Goal: Task Accomplishment & Management: Complete application form

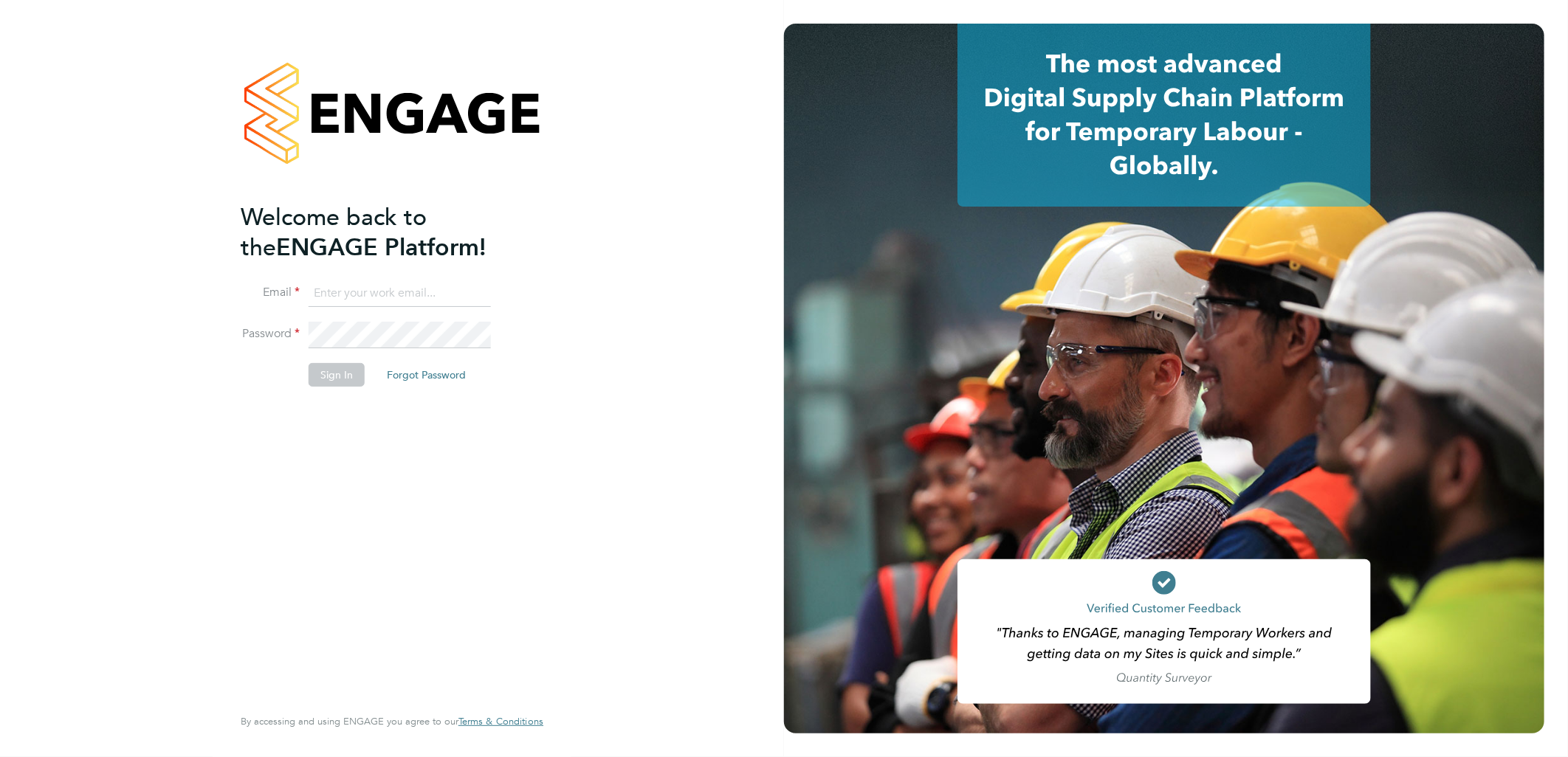
type input "[DOMAIN_NAME][EMAIL_ADDRESS][DOMAIN_NAME]"
click at [337, 375] on button "Sign In" at bounding box center [337, 375] width 56 height 23
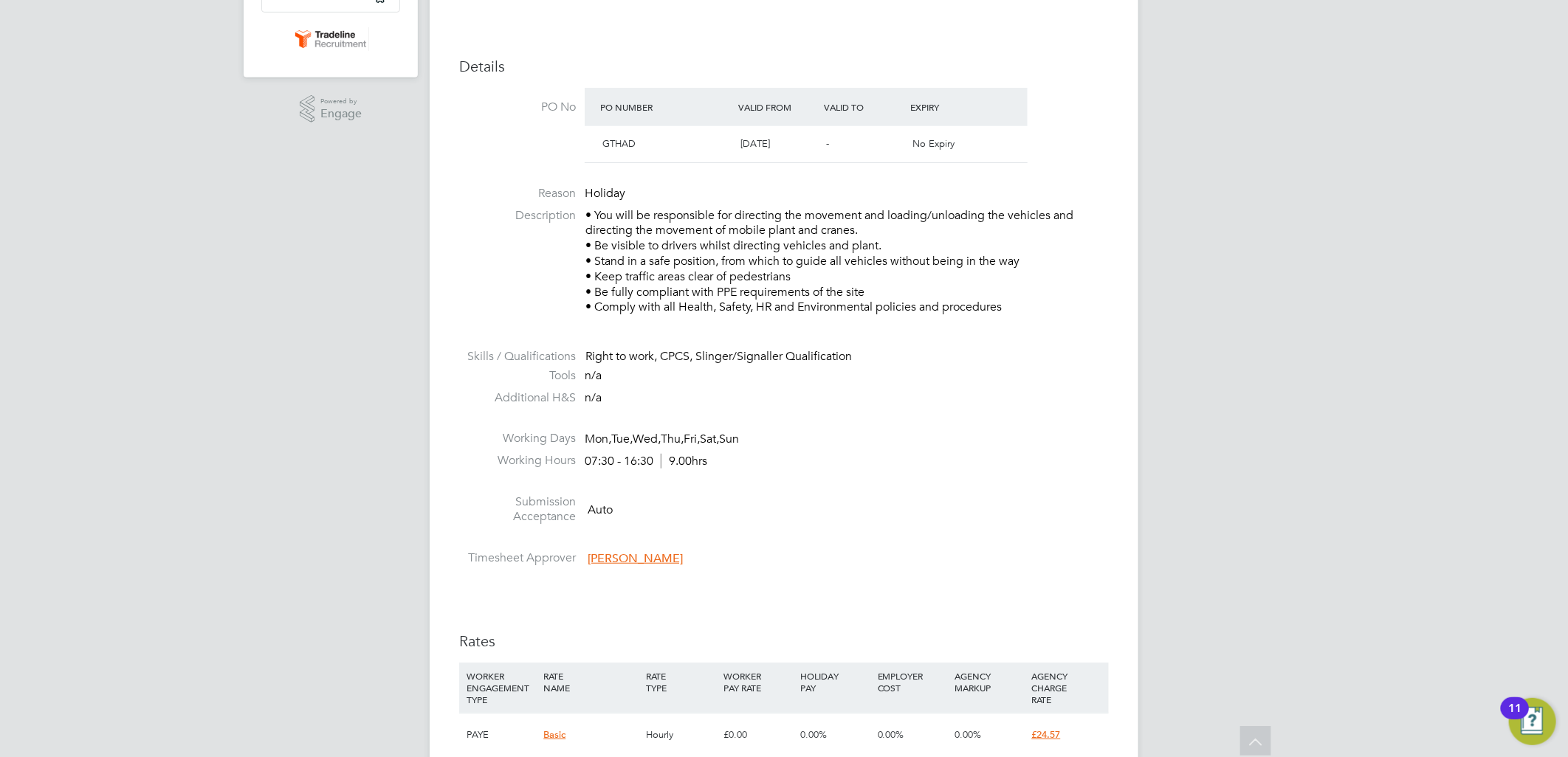
scroll to position [655, 0]
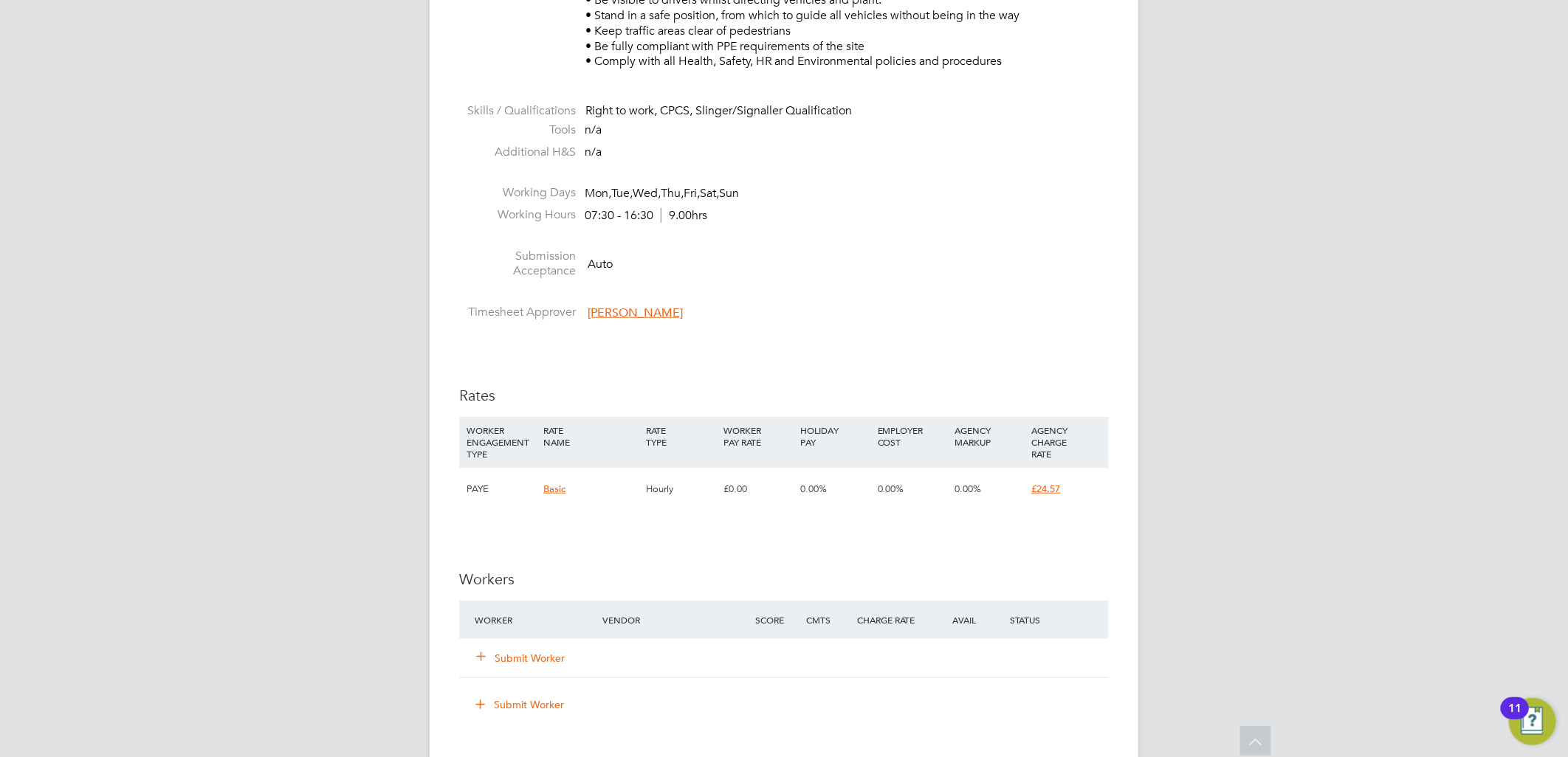
click at [522, 653] on button "Submit Worker" at bounding box center [521, 658] width 88 height 15
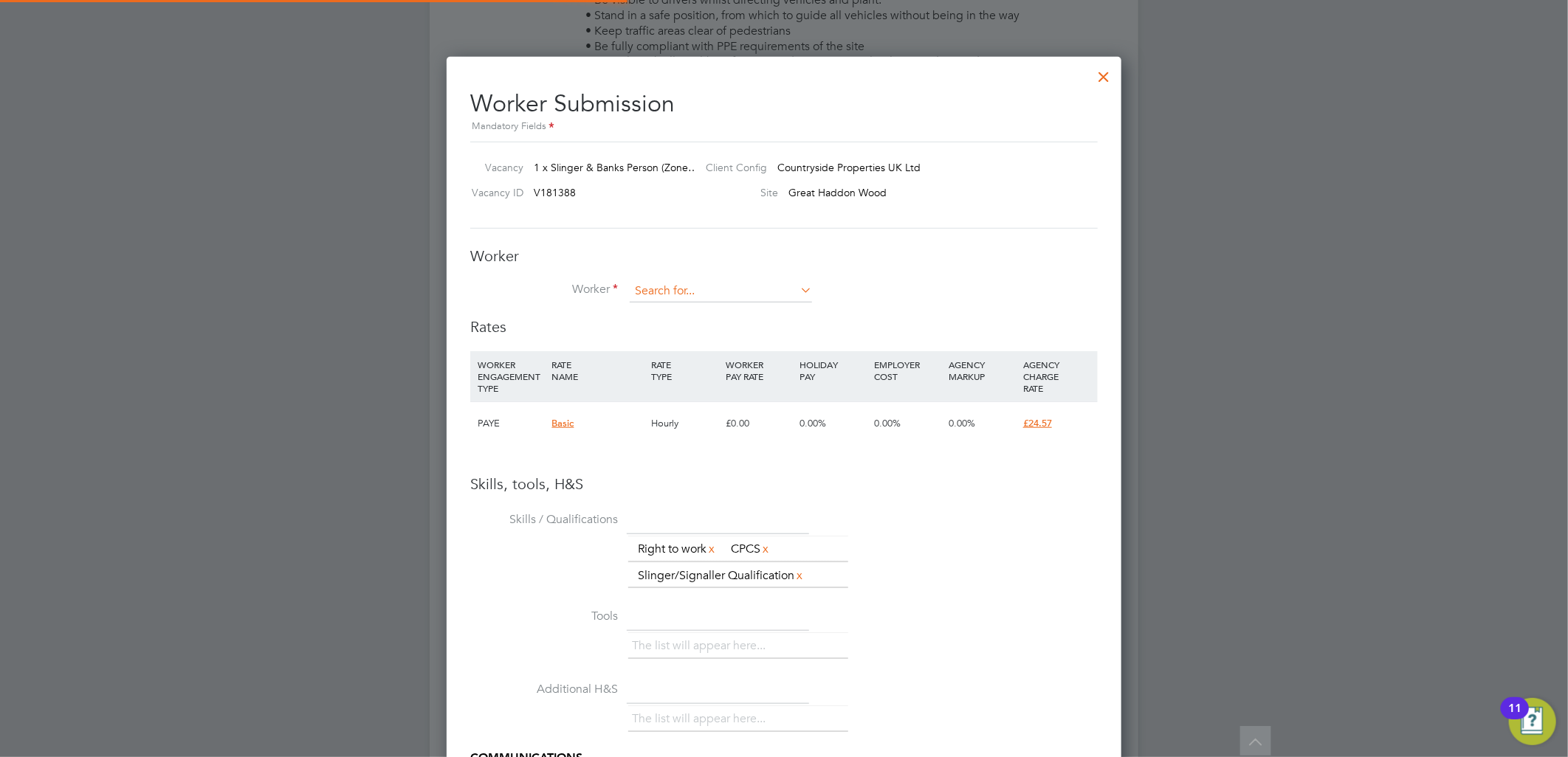
scroll to position [972, 675]
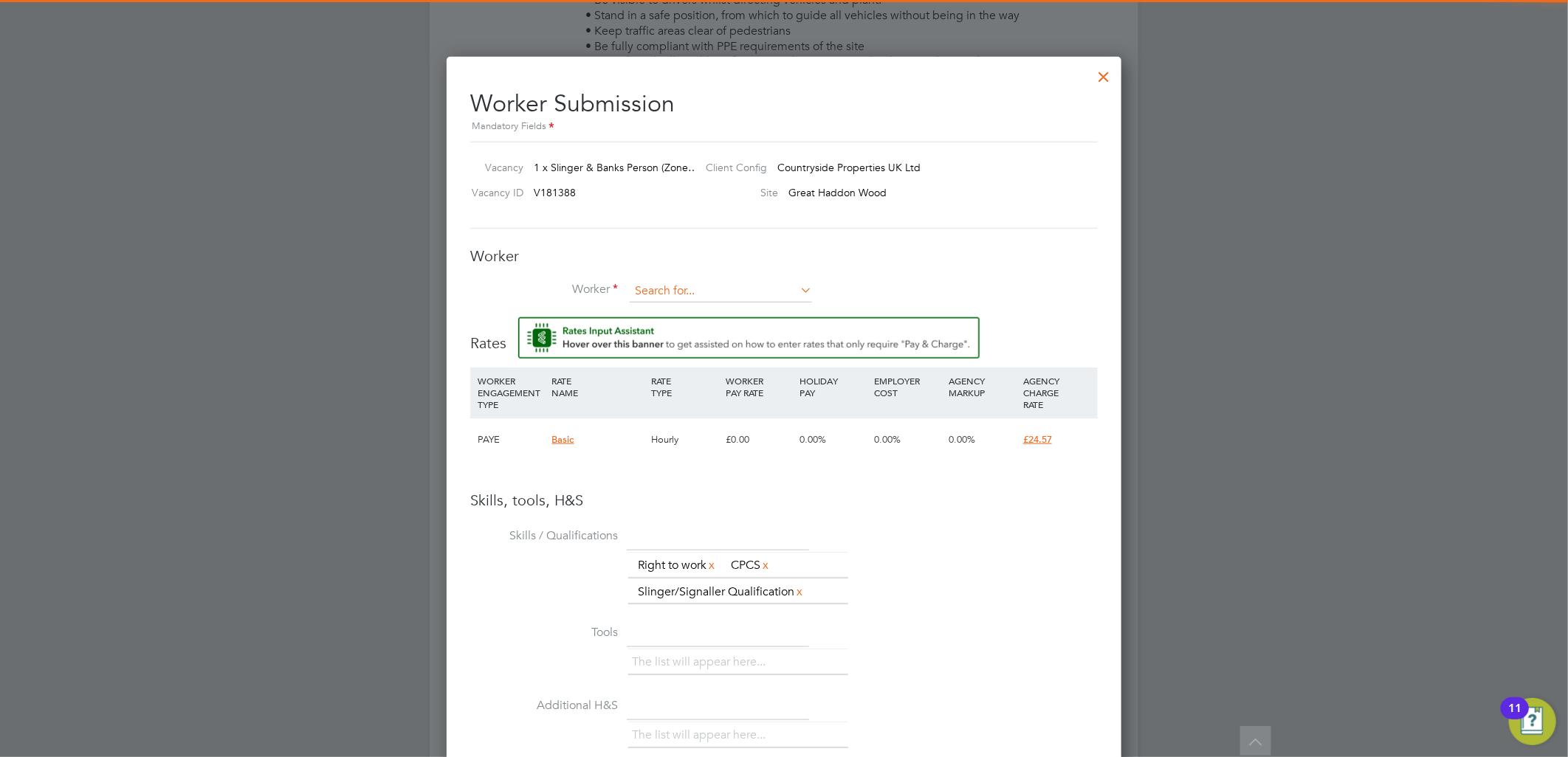
click at [717, 285] on input at bounding box center [720, 291] width 182 height 22
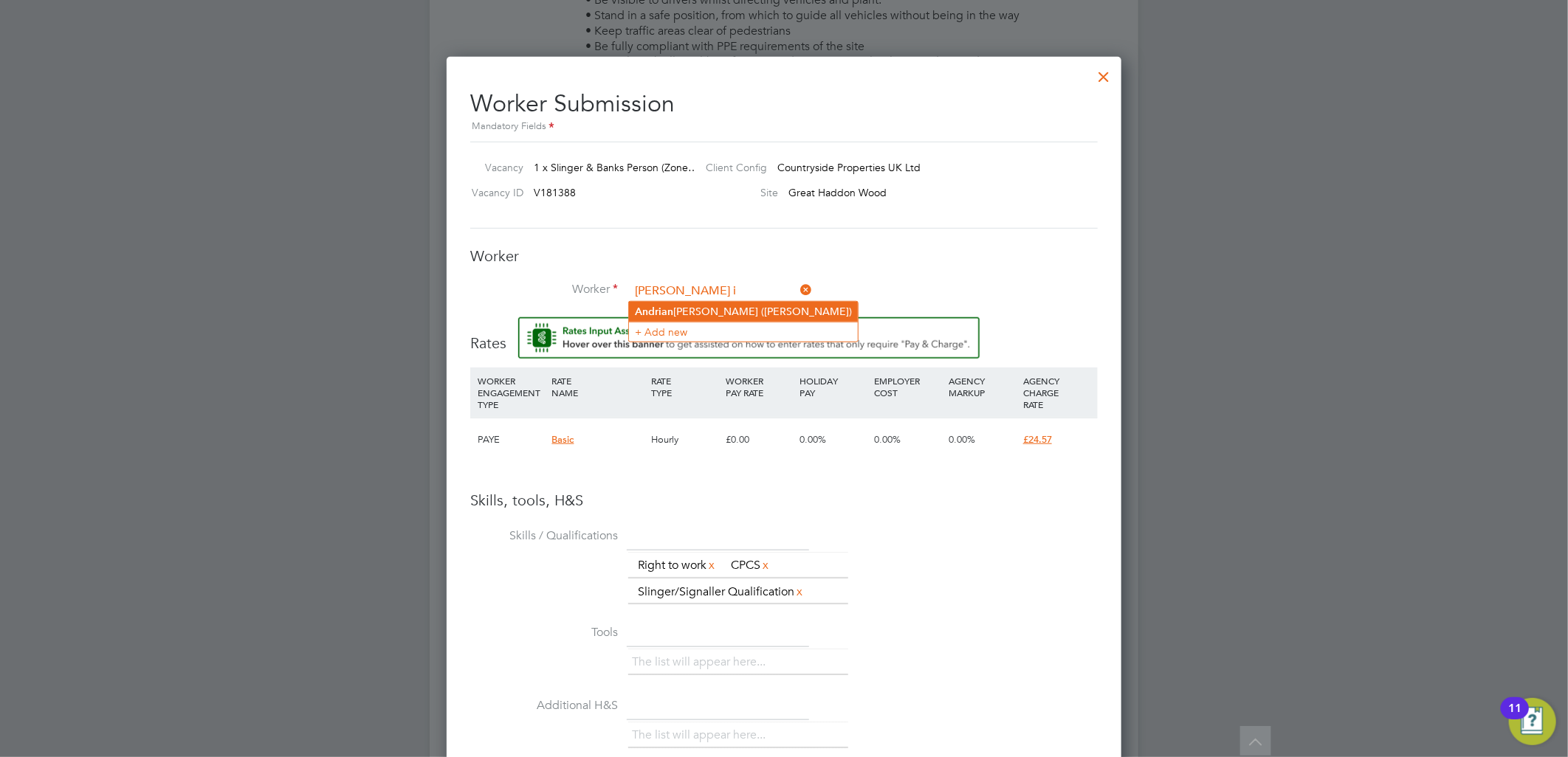
click at [794, 304] on li "Andr i an Ionascu (AndrianI)" at bounding box center [743, 312] width 229 height 20
type input "Andrian Ionascu (AndrianI)"
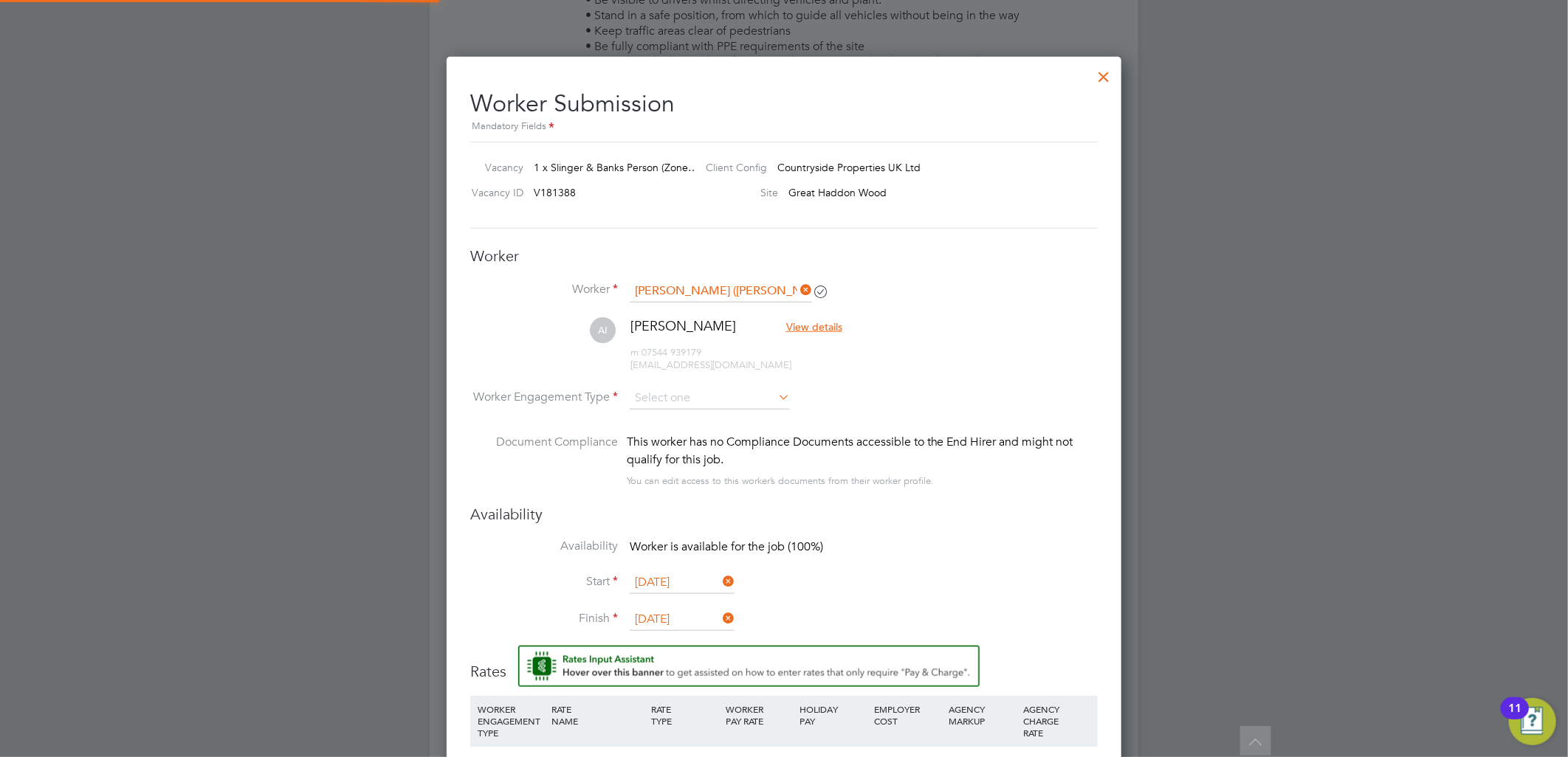
scroll to position [1299, 675]
click at [748, 400] on input at bounding box center [709, 398] width 160 height 22
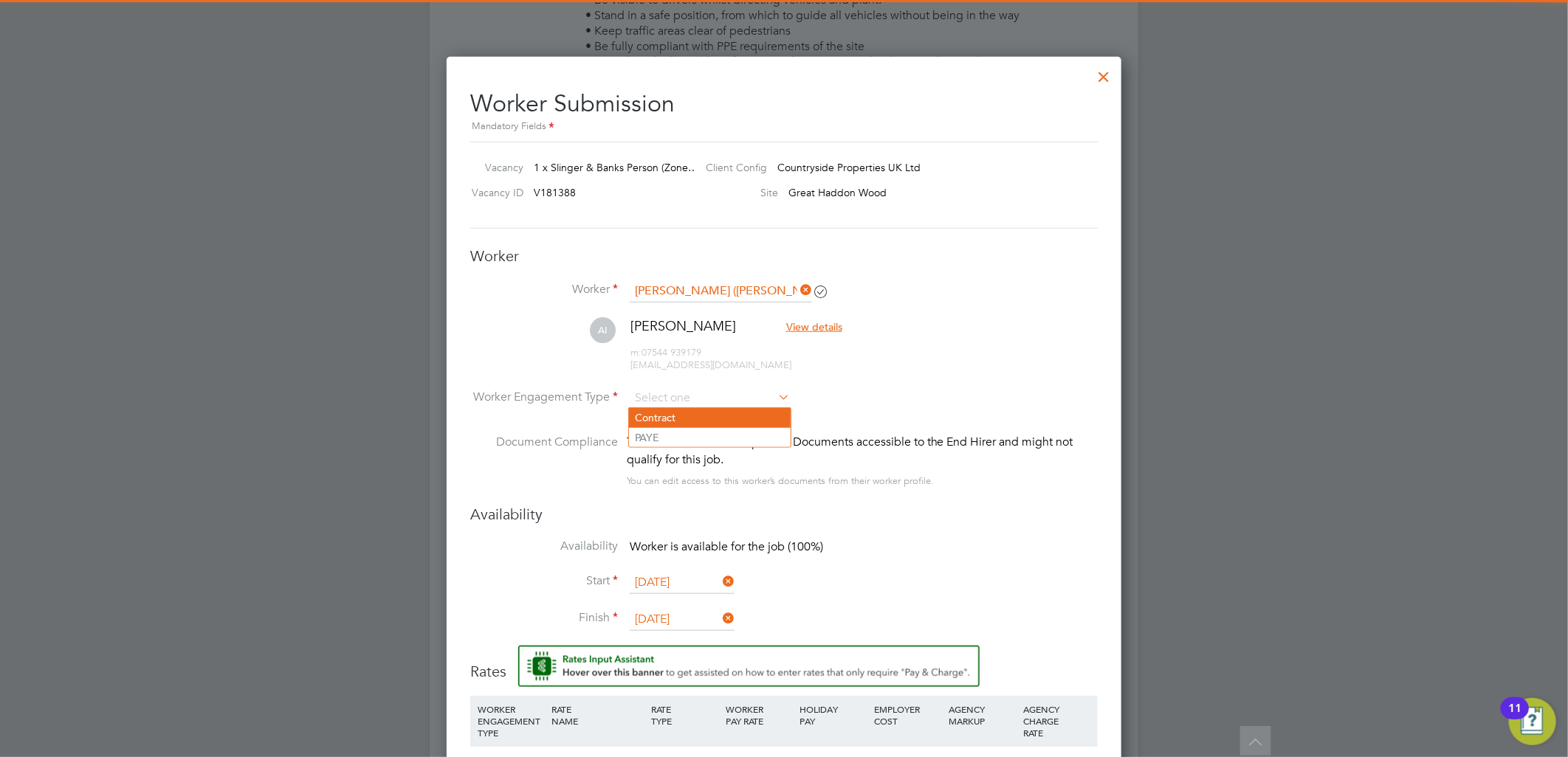
click at [690, 418] on li "Contract" at bounding box center [709, 418] width 162 height 20
type input "Contract"
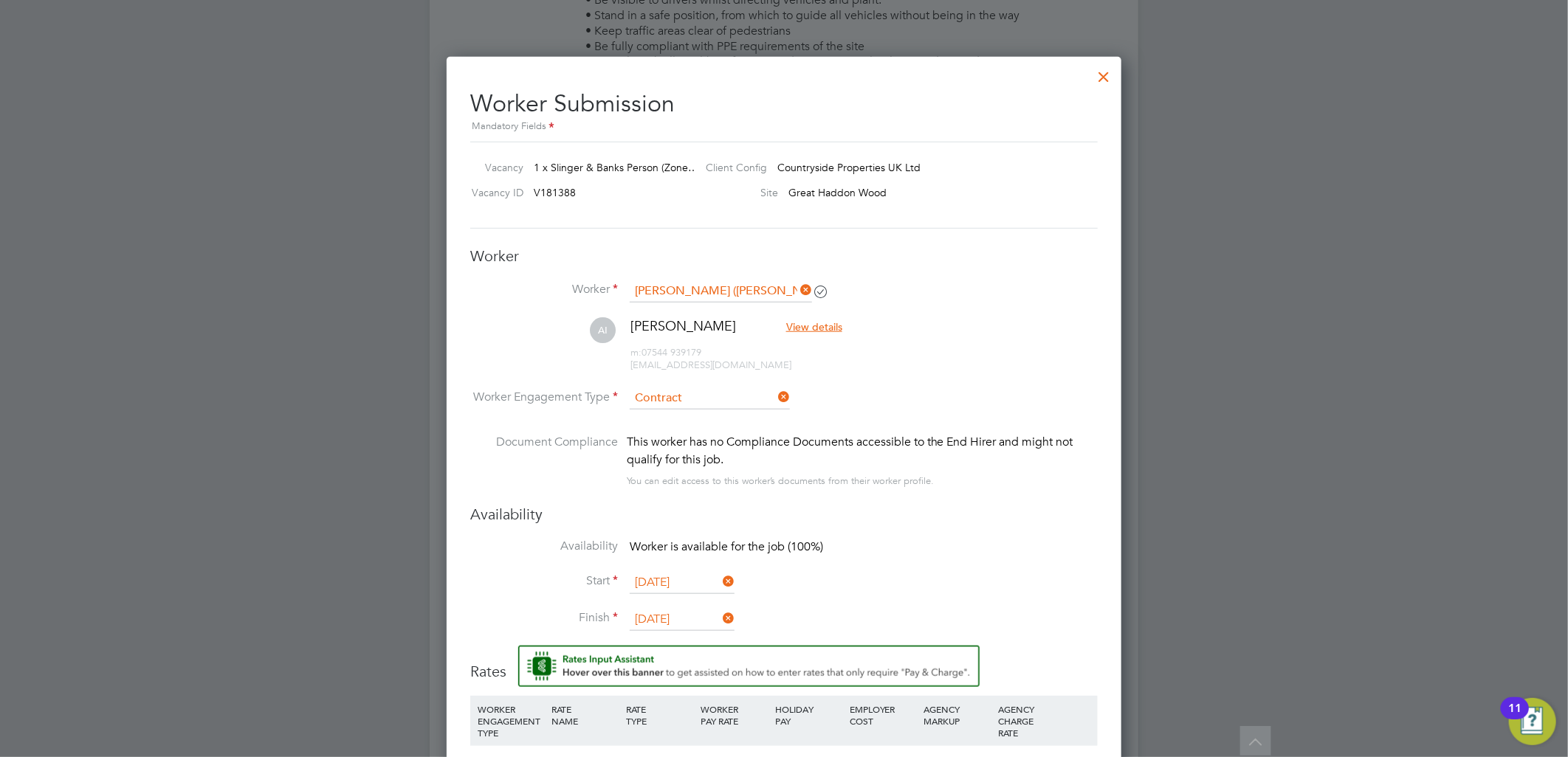
click at [946, 380] on li "AI Andrian Ionascu View details m: 07544 939179 andrianionascu91@gmail.com" at bounding box center [783, 352] width 627 height 70
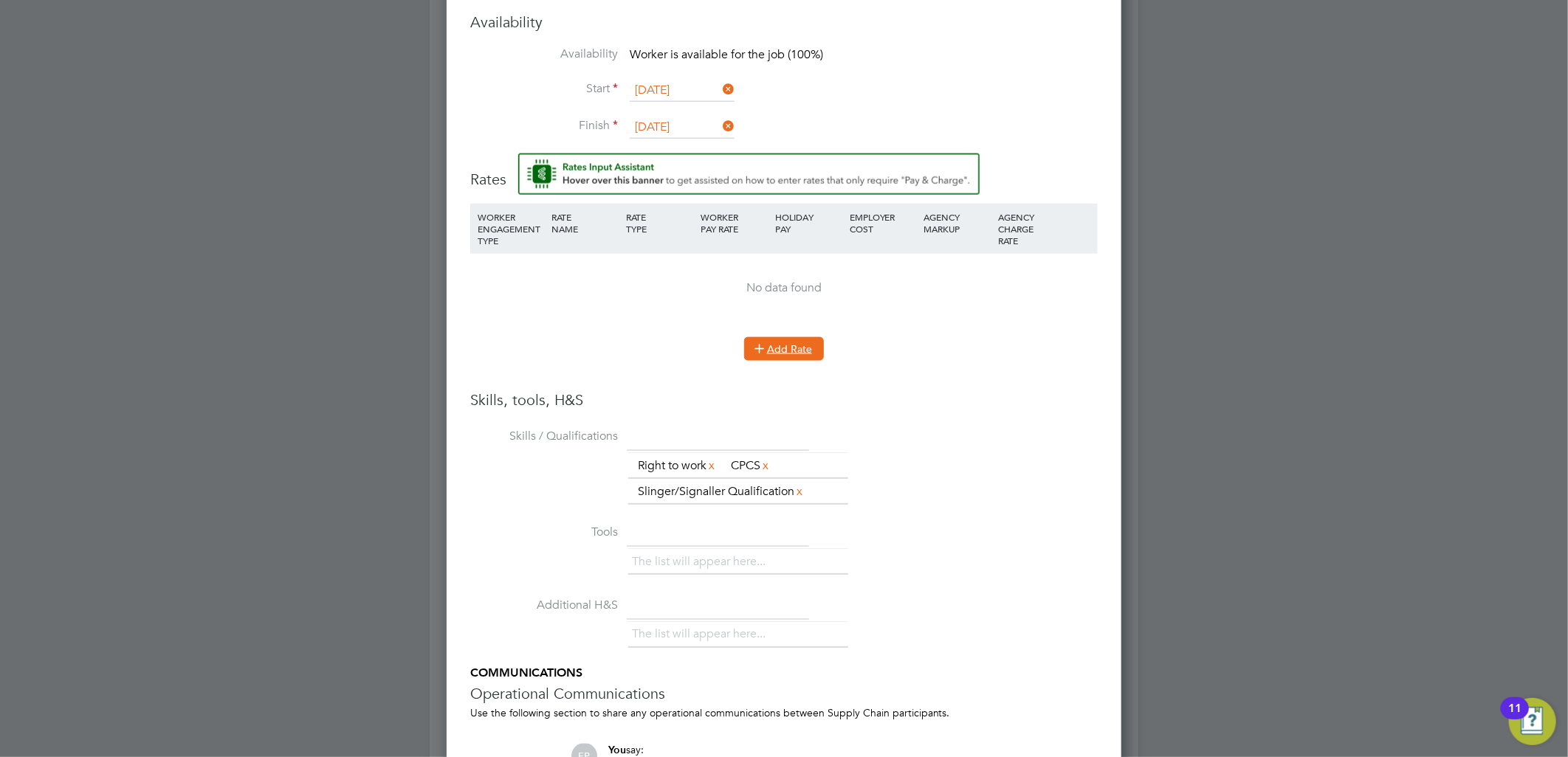
click at [788, 339] on button "Add Rate" at bounding box center [784, 349] width 80 height 23
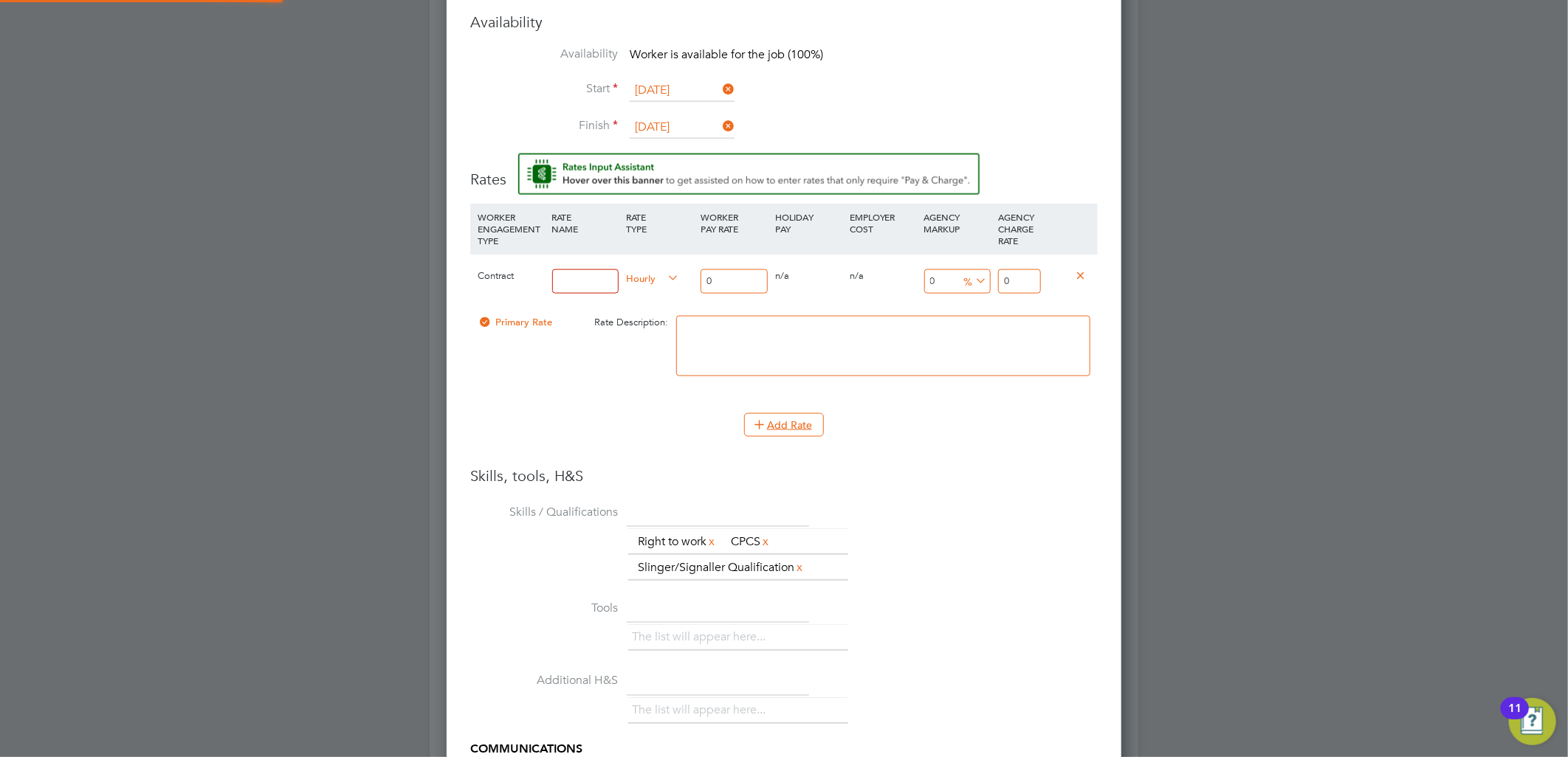
click at [576, 286] on input at bounding box center [586, 281] width 67 height 24
type input "TL"
click at [726, 275] on input "0" at bounding box center [734, 281] width 67 height 24
drag, startPoint x: 726, startPoint y: 275, endPoint x: 665, endPoint y: 271, distance: 61.1
click at [665, 271] on div "Contract TL Hourly 0 0 n/a 0 n/a 0 0 % 0" at bounding box center [783, 281] width 627 height 55
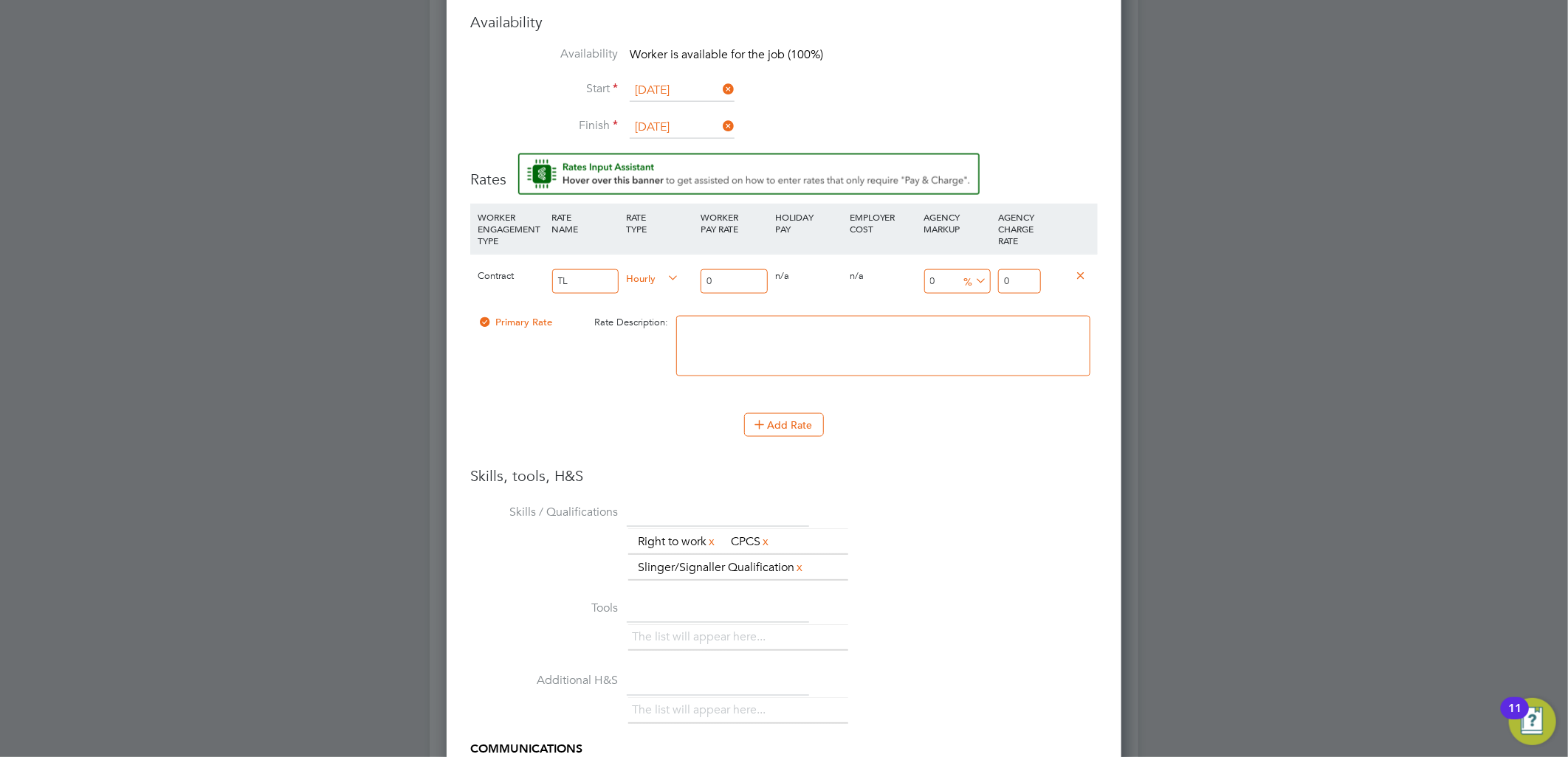
type input "1"
type input "16"
type input "16.5"
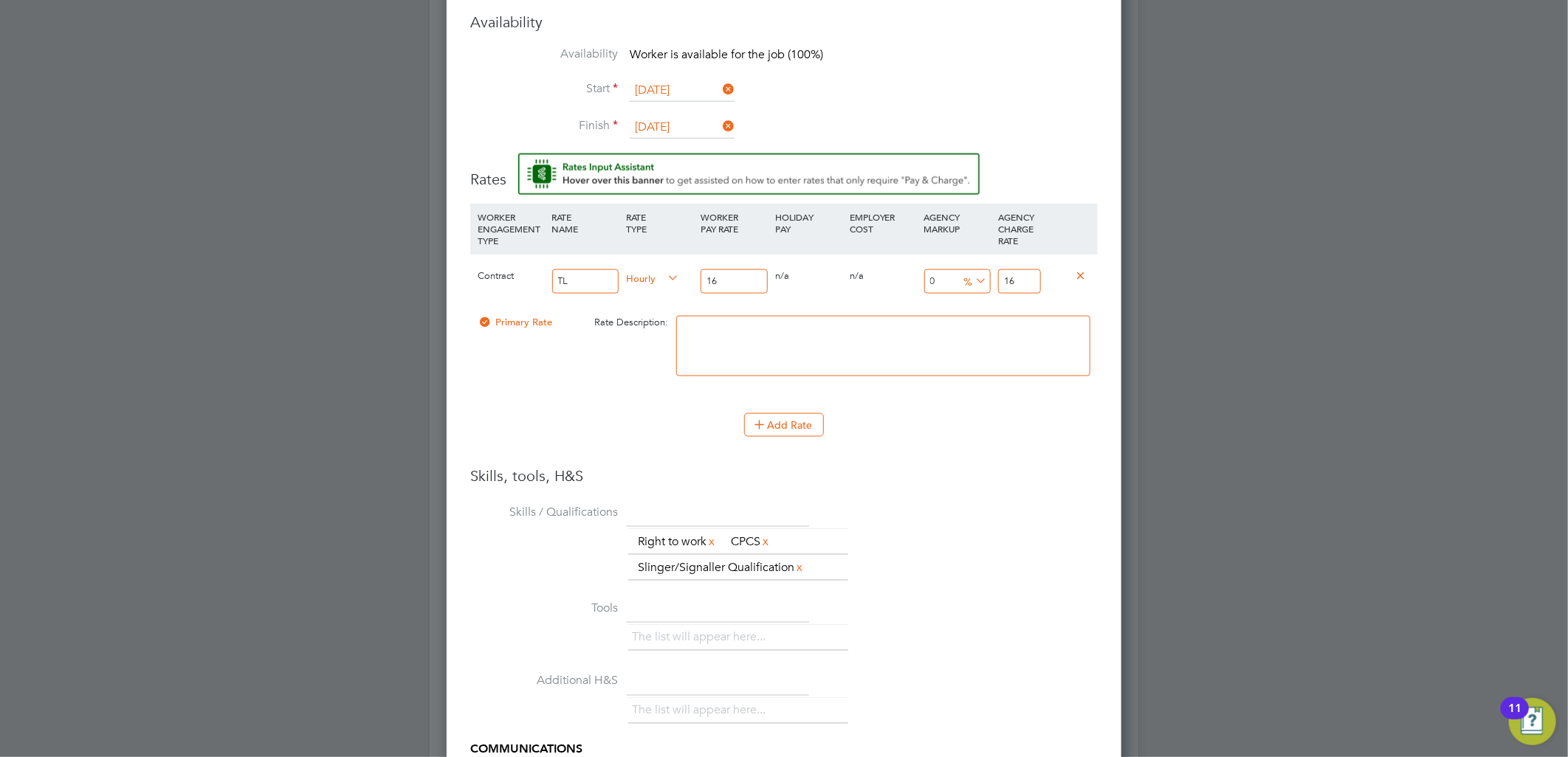
type input "16.5"
type input "16.50"
drag, startPoint x: 1031, startPoint y: 281, endPoint x: 964, endPoint y: 274, distance: 67.4
click at [964, 274] on div "Contract TL Hourly 16.50 0 n/a 0 n/a 0 0 % 16.5" at bounding box center [783, 281] width 627 height 55
type input "-93.93939393939394"
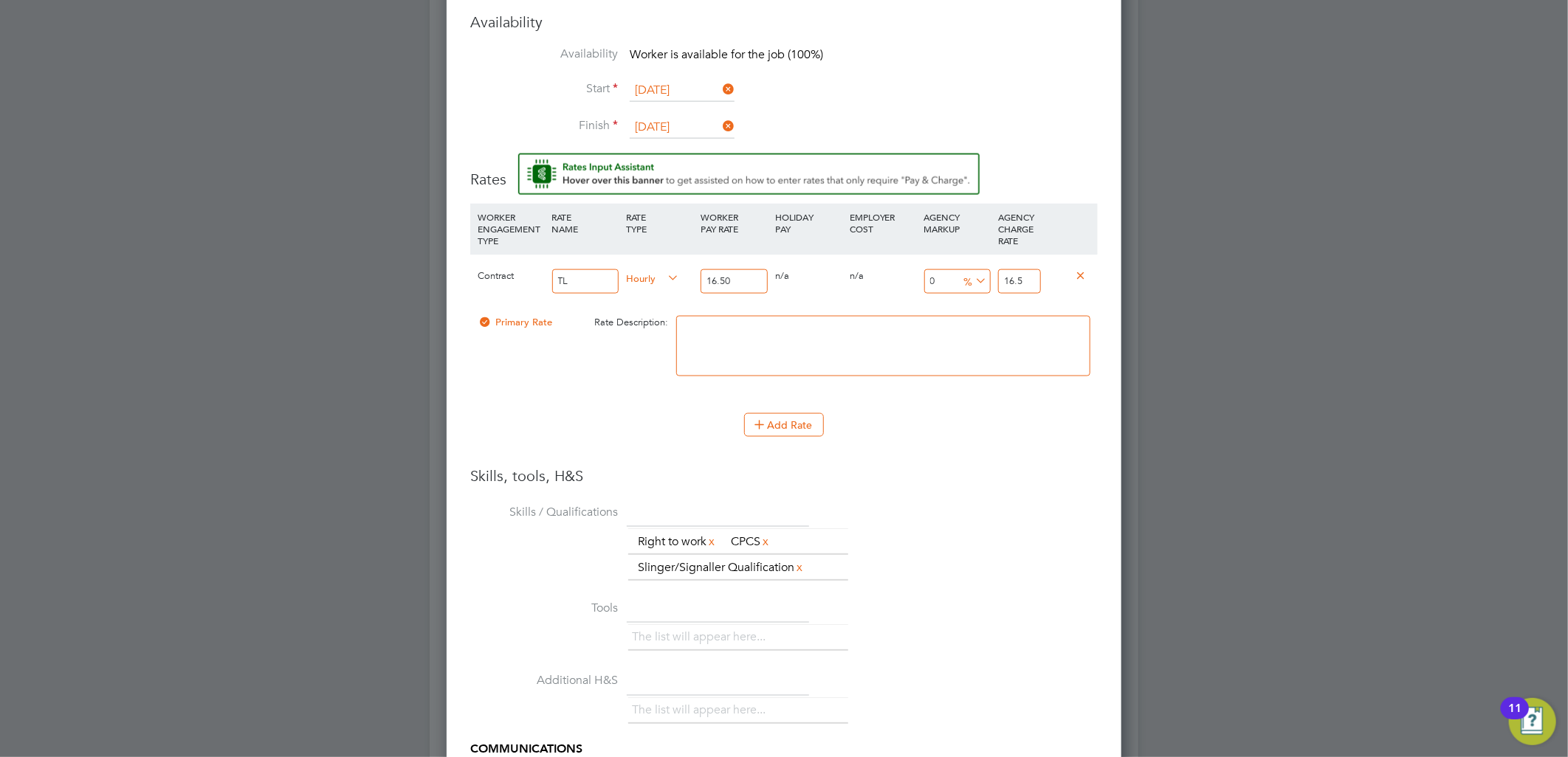
type input "1"
type input "-21.21212121212121"
type input "13"
type input "-93.93939393939394"
type input "1"
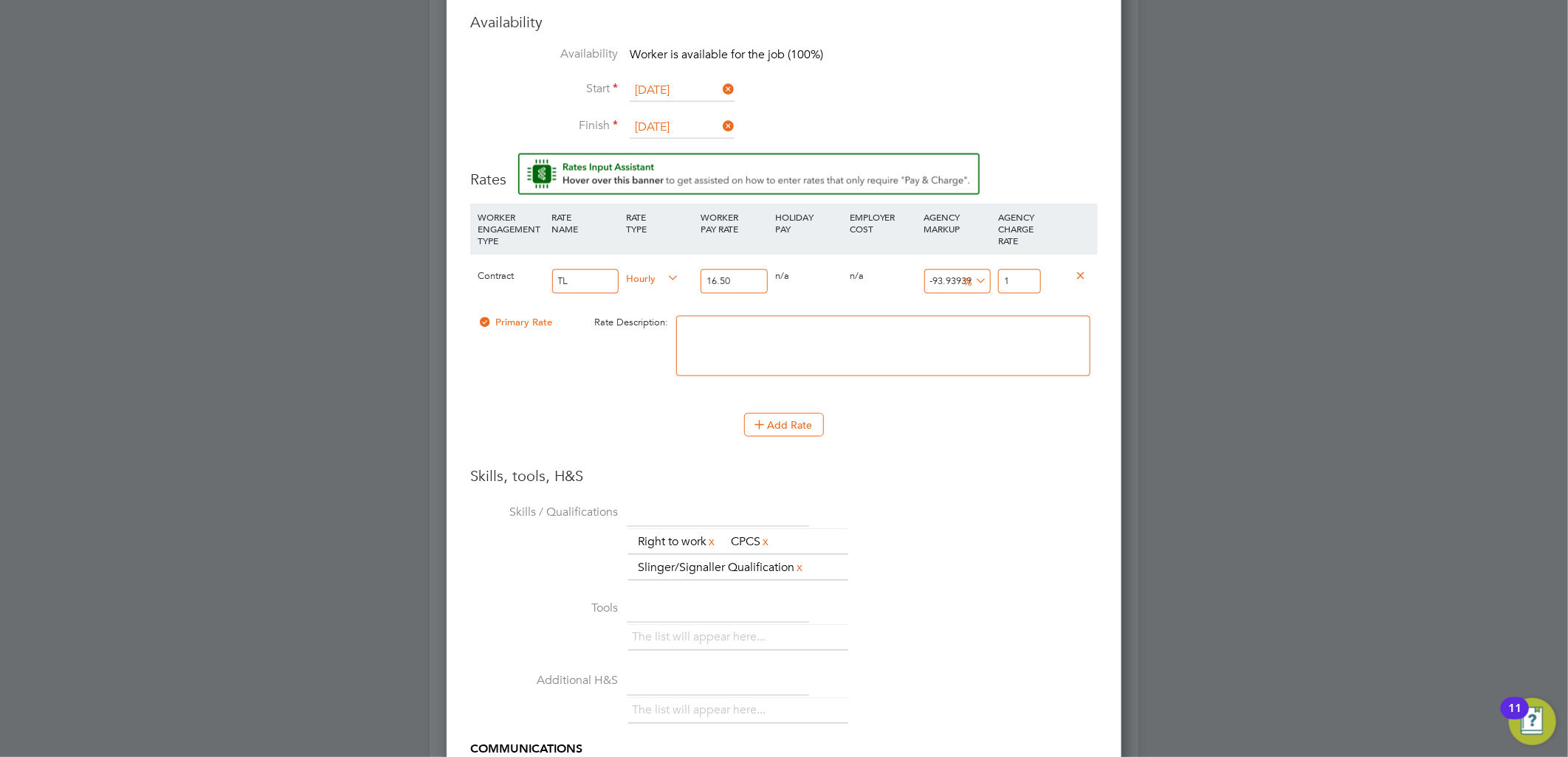
type input "9.090909090909092"
type input "18"
type input "9.696969696969697"
type input "18.1"
type input "10.06060606060606"
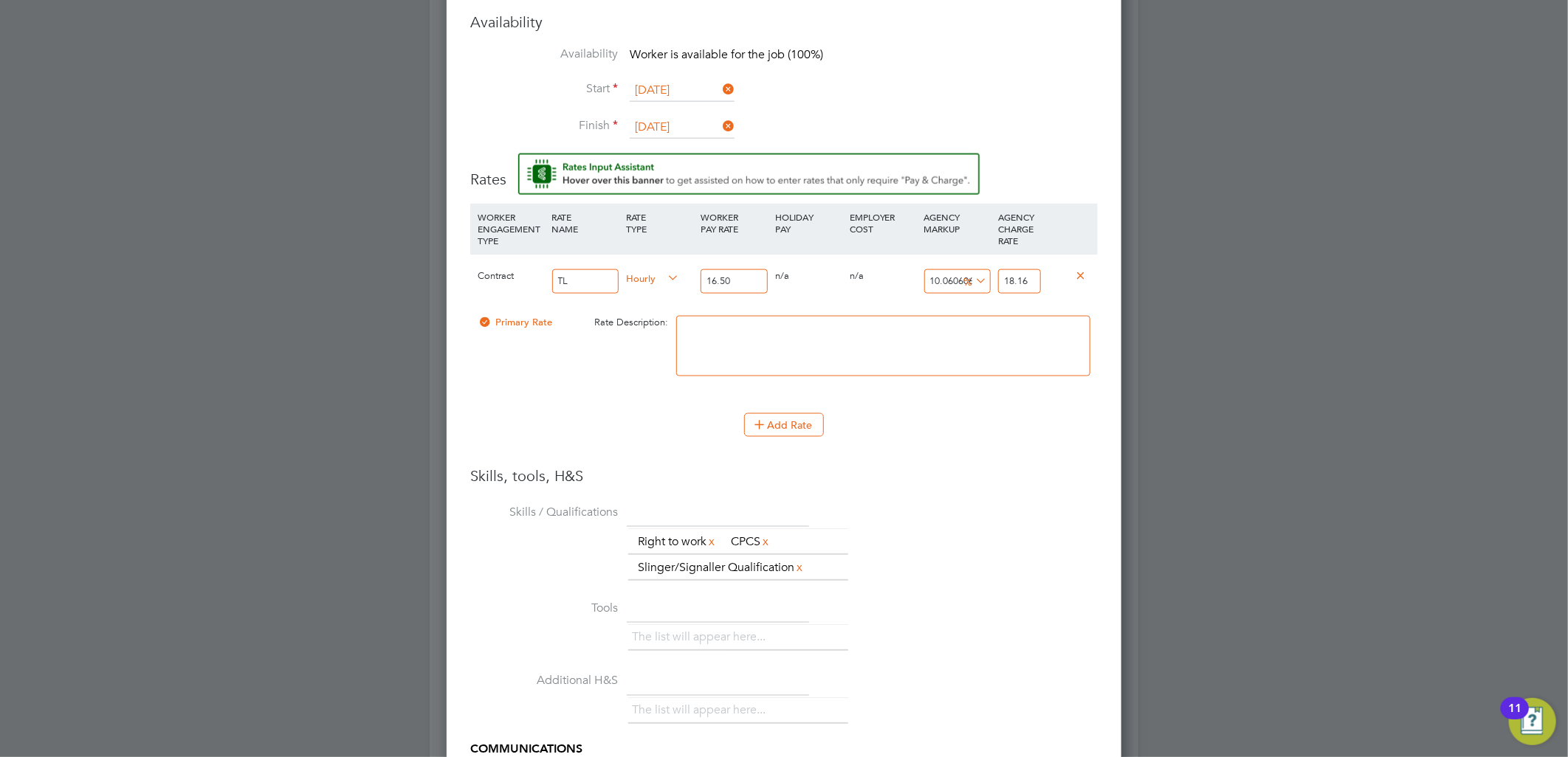
type input "18.16"
type input "9.696969696969697"
type input "18.1"
type input "9.090909090909092"
type input "18"
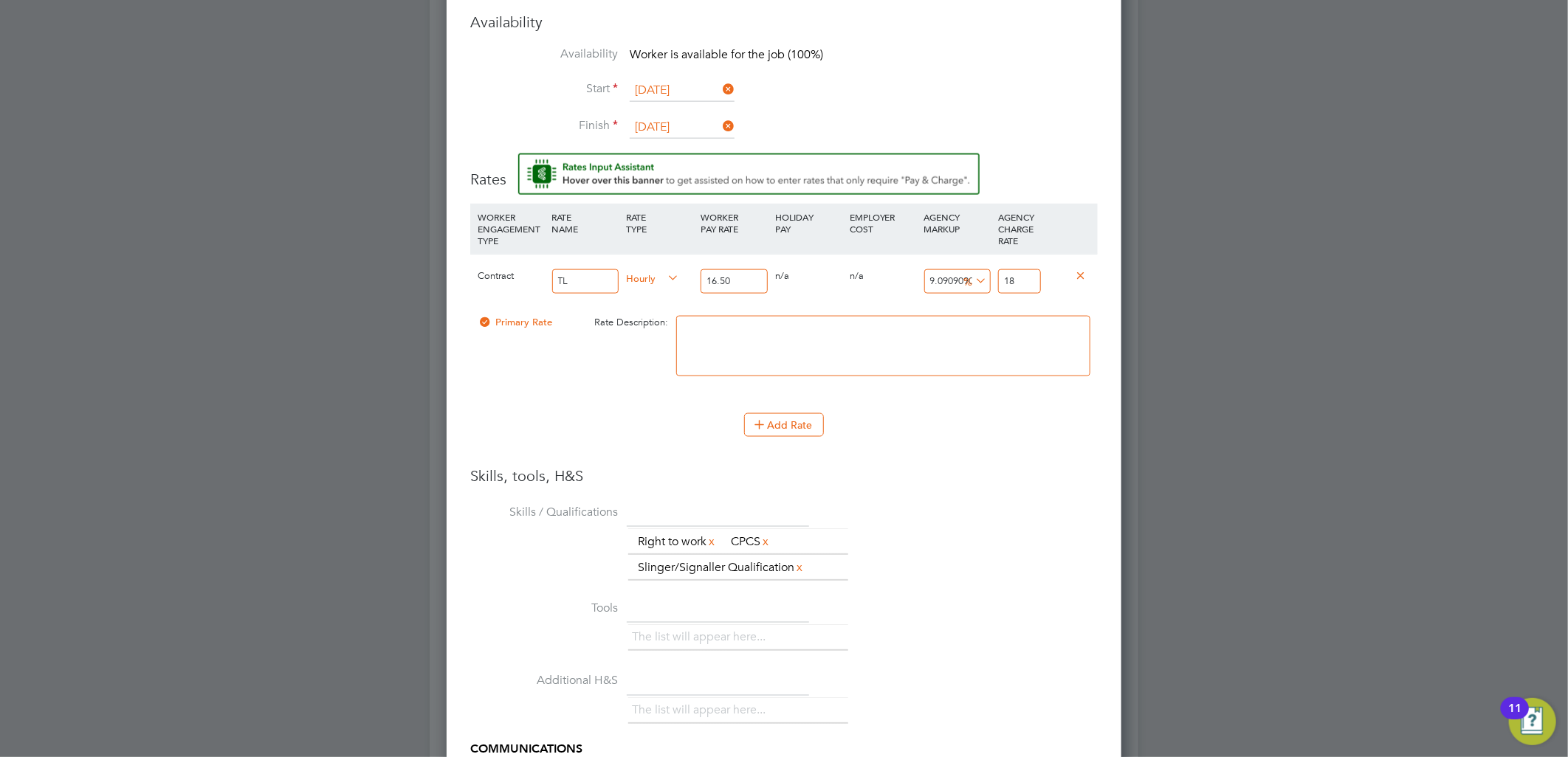
type input "10.909090909090908"
type input "18.3"
type input "10.969696969696969"
type input "18.31"
click at [967, 468] on h3 "Skills, tools, H&S" at bounding box center [783, 475] width 627 height 20
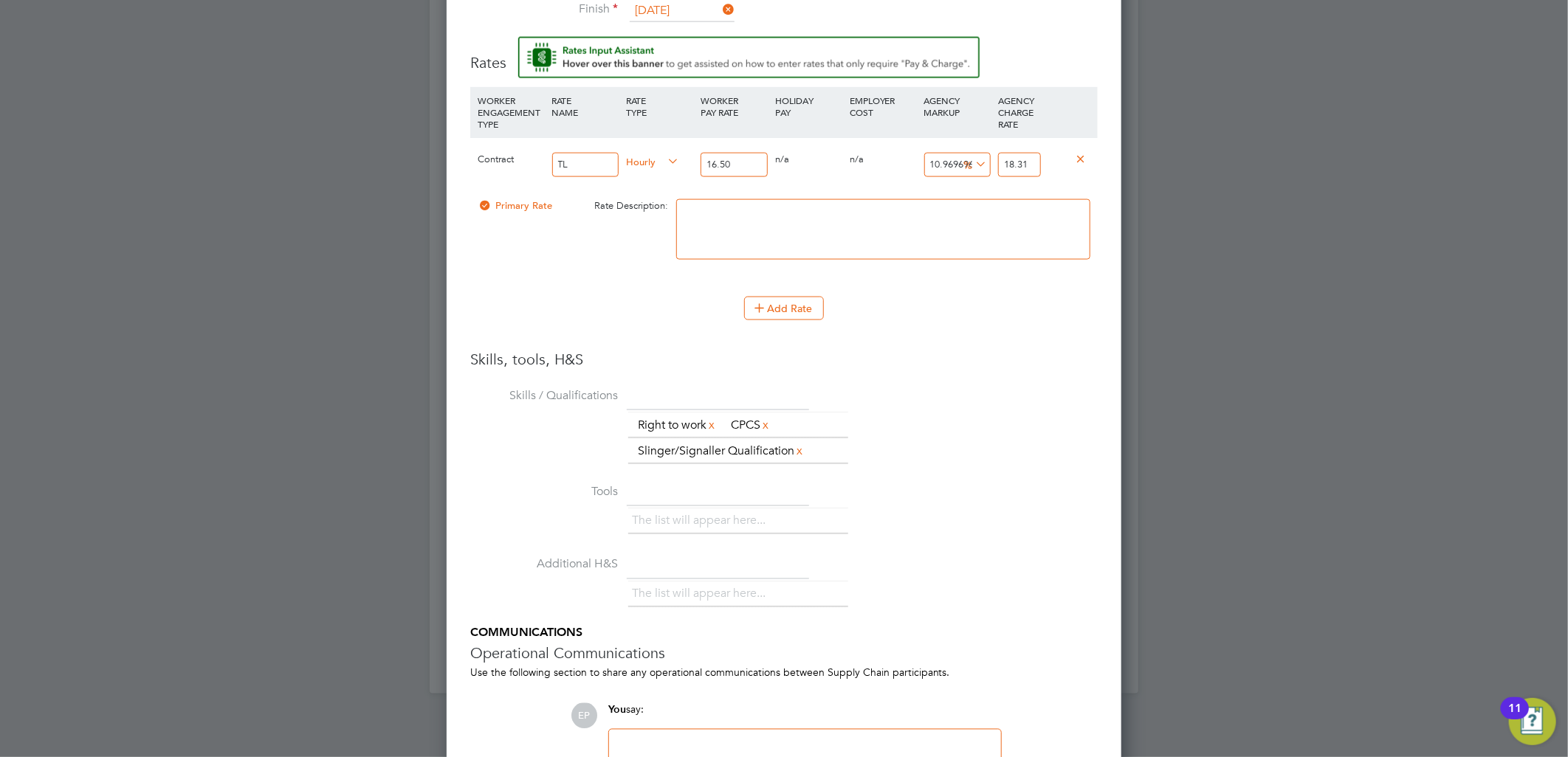
scroll to position [1392, 0]
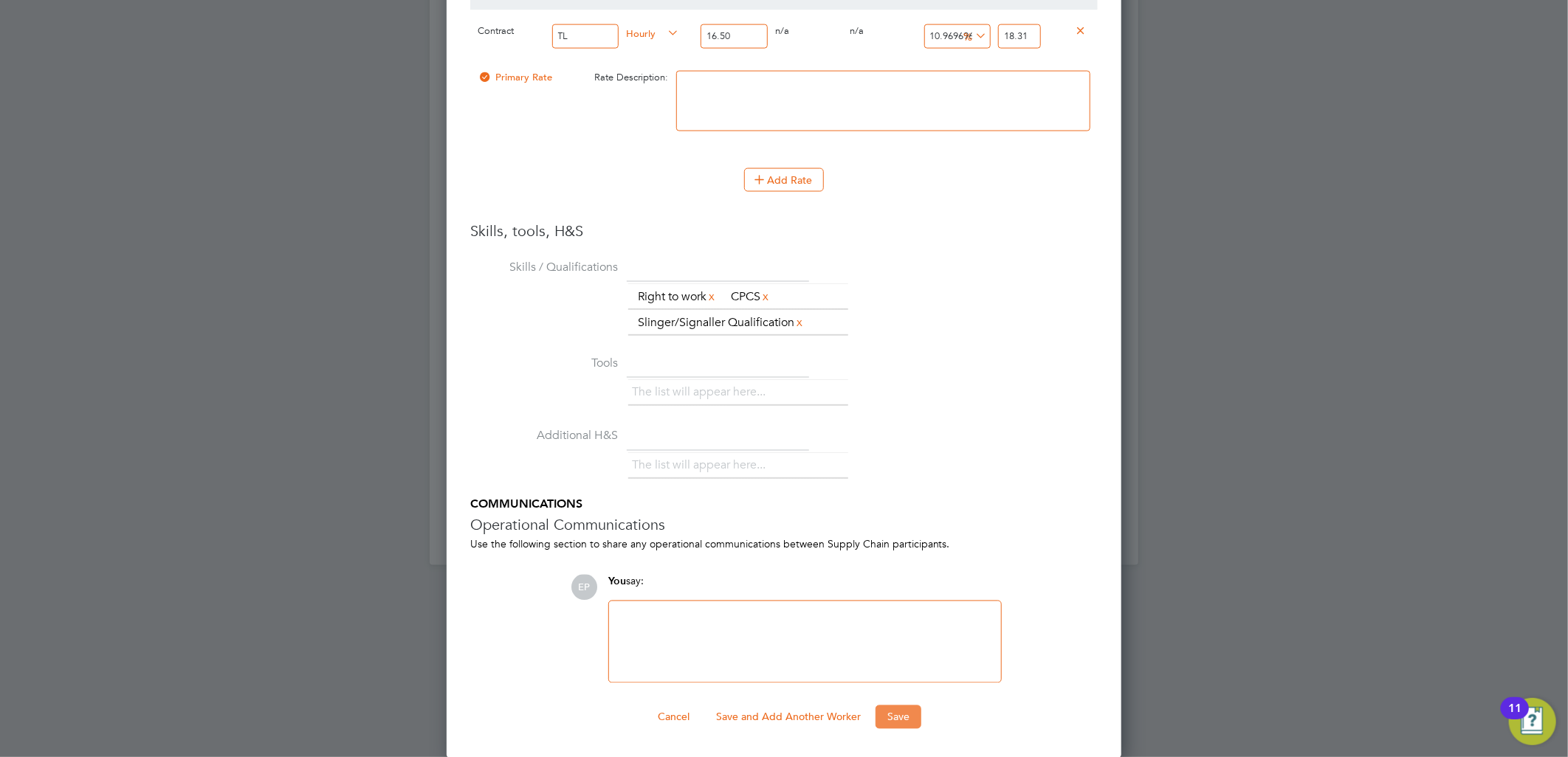
click at [889, 727] on button "Save" at bounding box center [898, 717] width 46 height 23
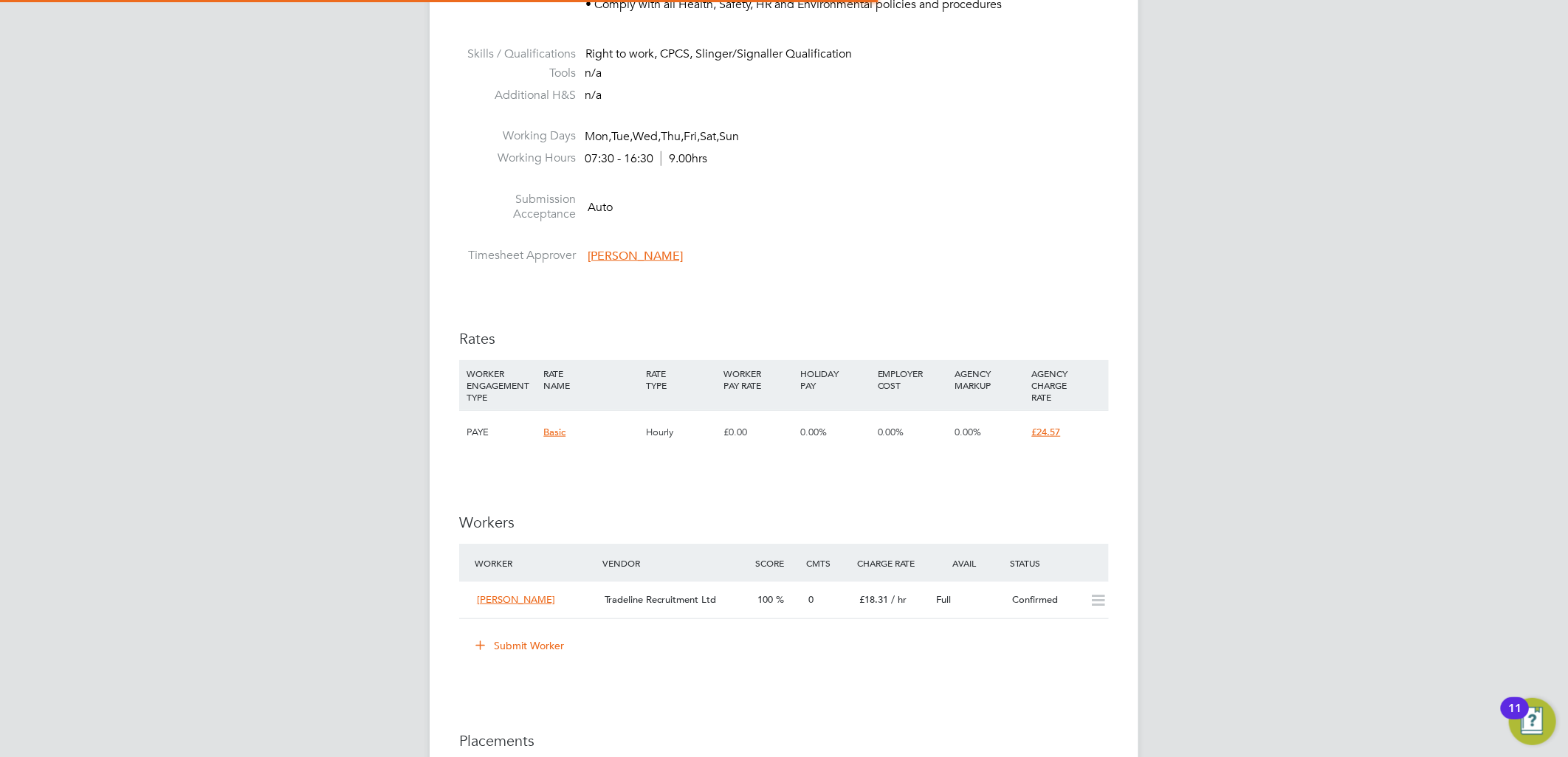
scroll to position [8, 6]
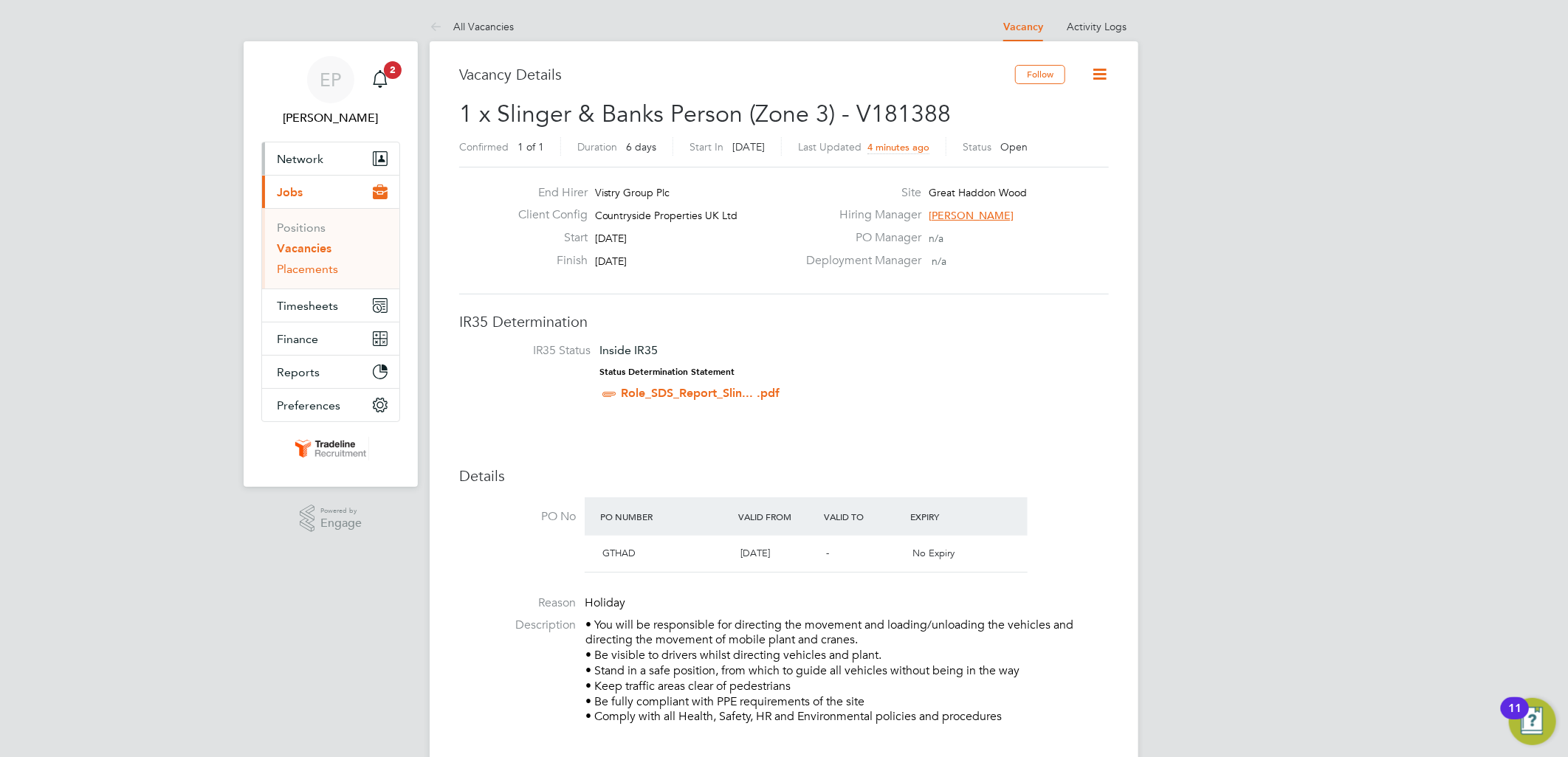
drag, startPoint x: 304, startPoint y: 262, endPoint x: 396, endPoint y: 163, distance: 135.1
click at [304, 262] on link "Placements" at bounding box center [307, 269] width 61 height 14
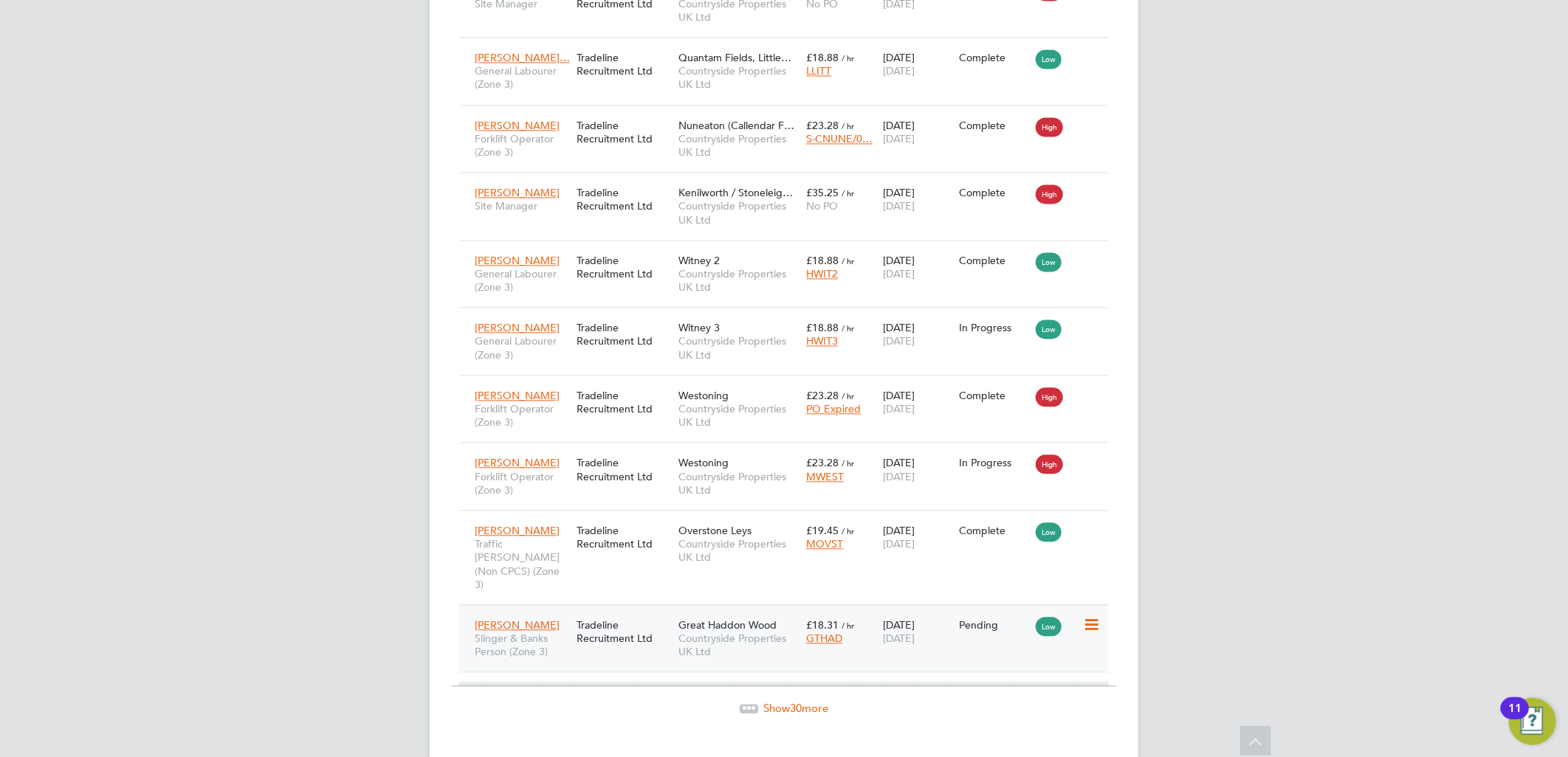
click at [1089, 616] on icon at bounding box center [1090, 624] width 15 height 18
click at [969, 694] on li "Start" at bounding box center [1024, 690] width 151 height 20
type input "Andy Pearce"
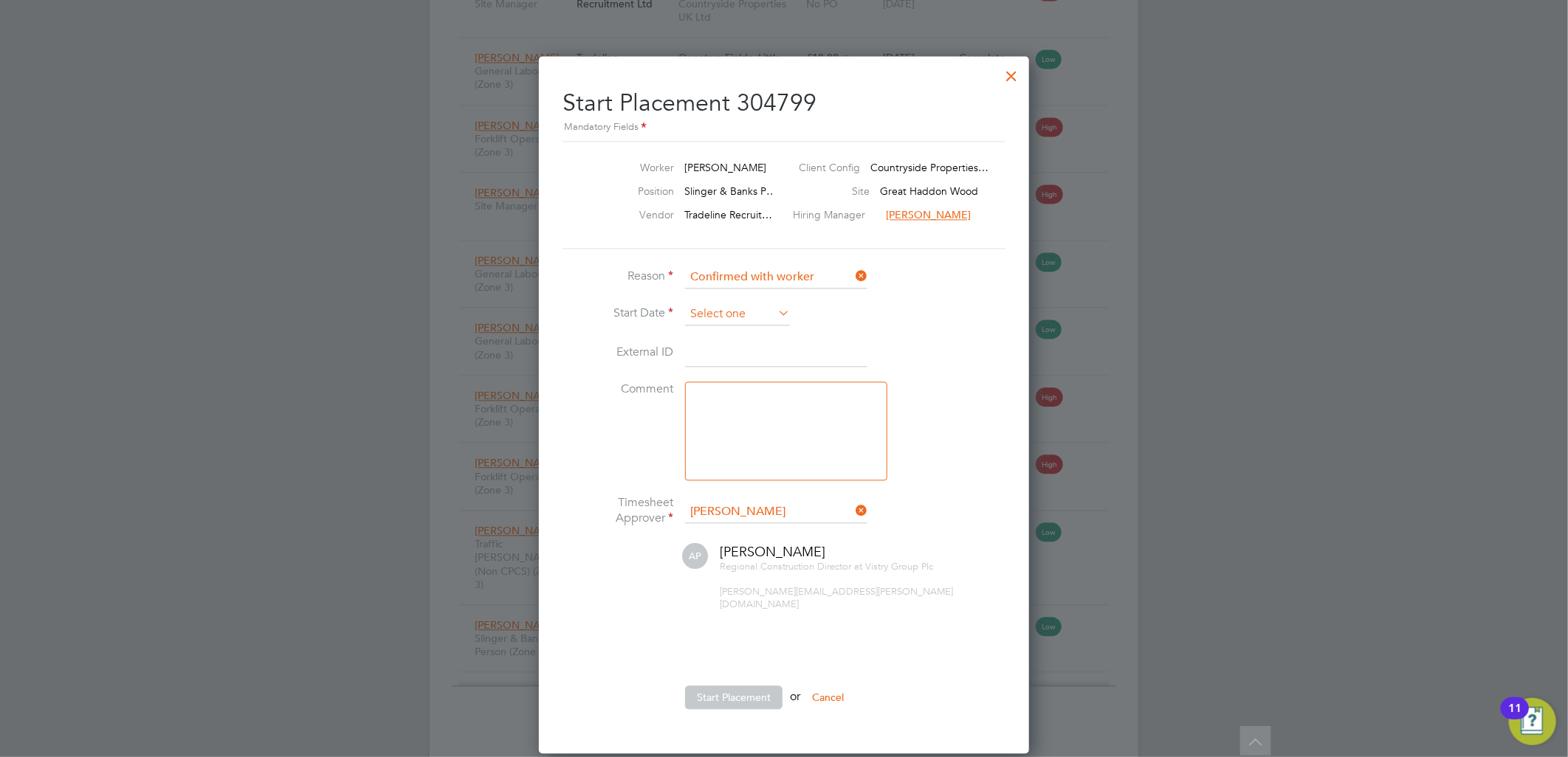
click at [721, 319] on input at bounding box center [737, 314] width 105 height 22
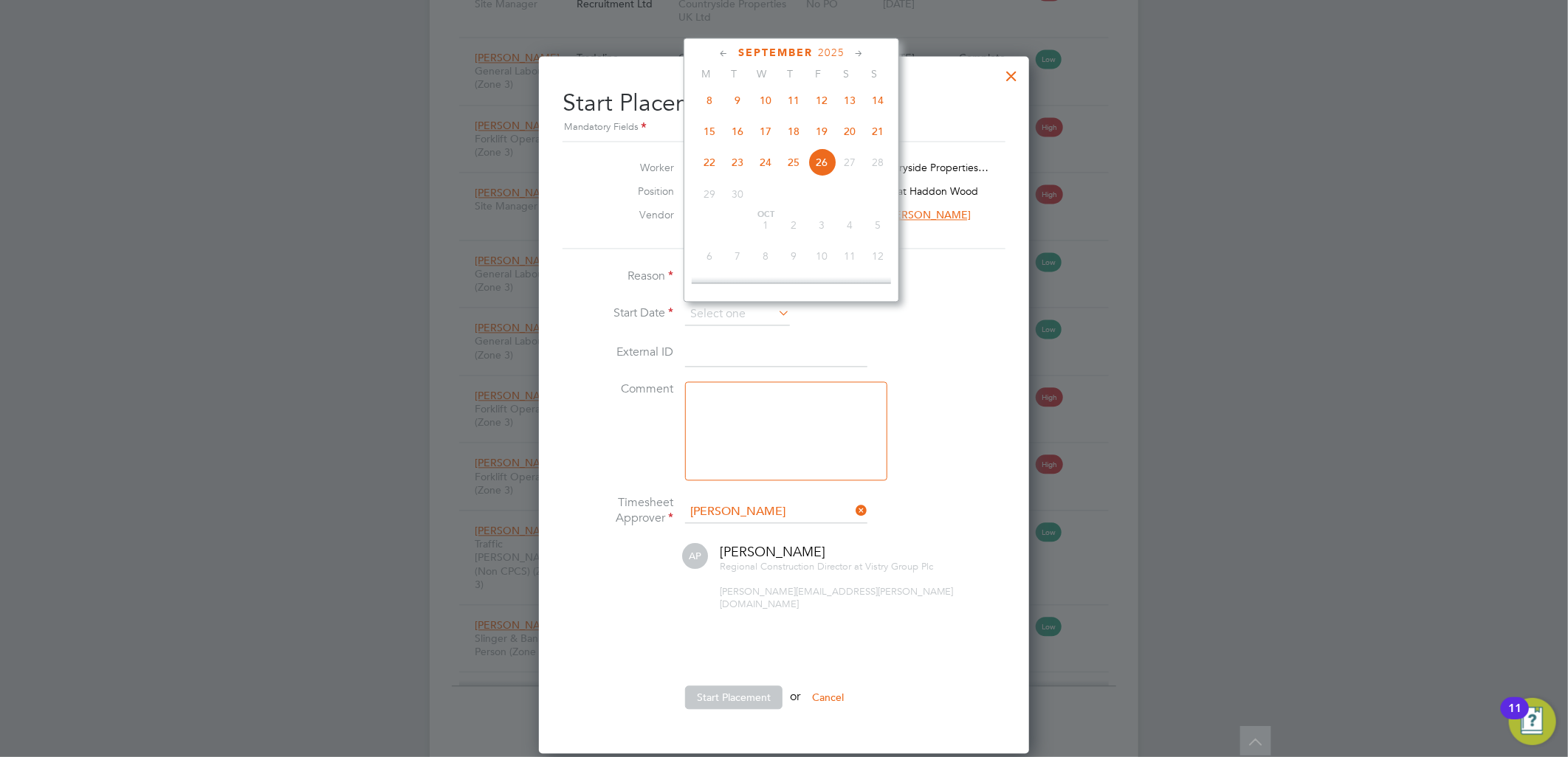
click at [738, 134] on span "16" at bounding box center [737, 130] width 28 height 28
type input "16 Sep 2025"
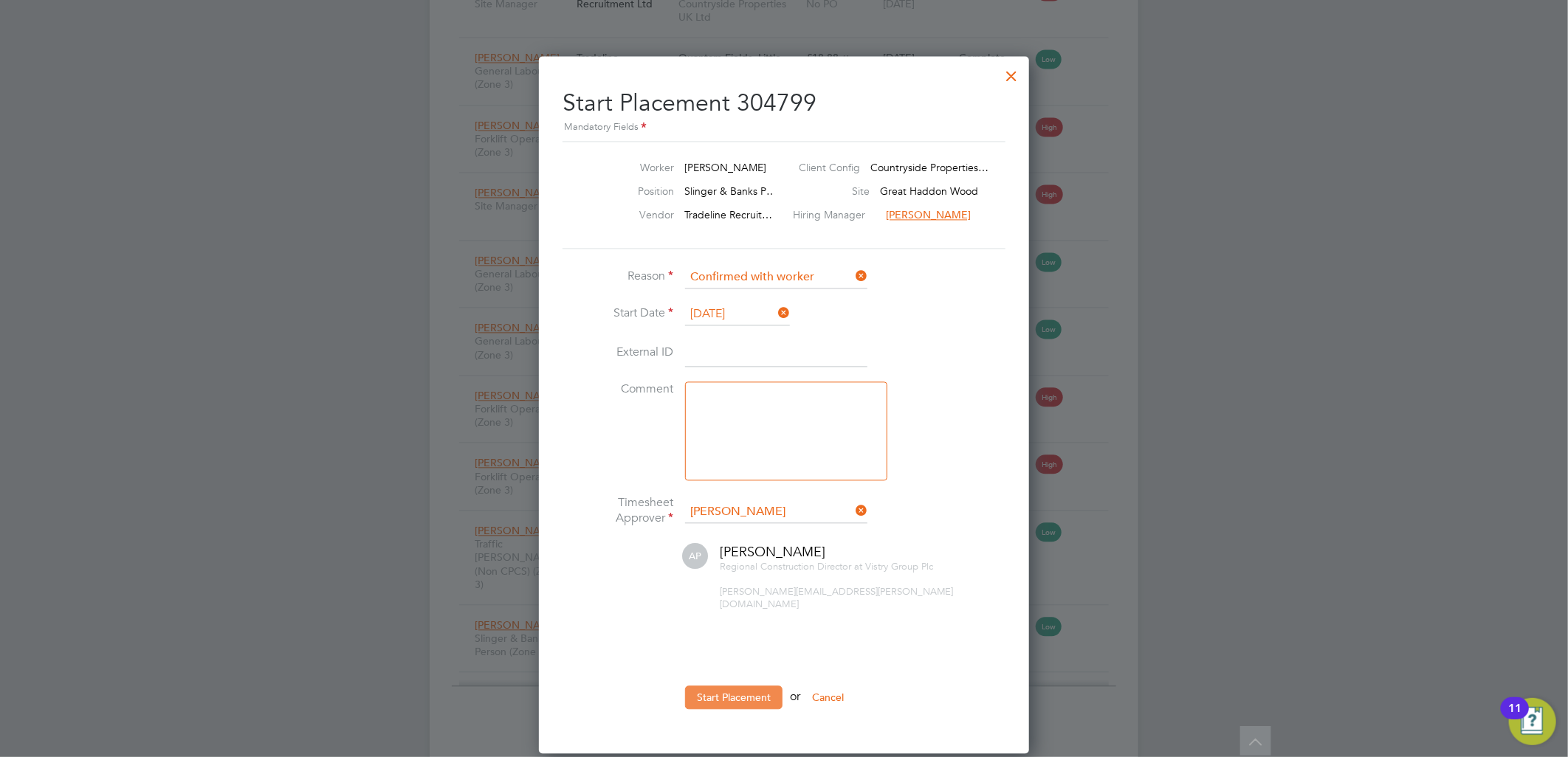
click at [725, 685] on button "Start Placement" at bounding box center [733, 697] width 98 height 23
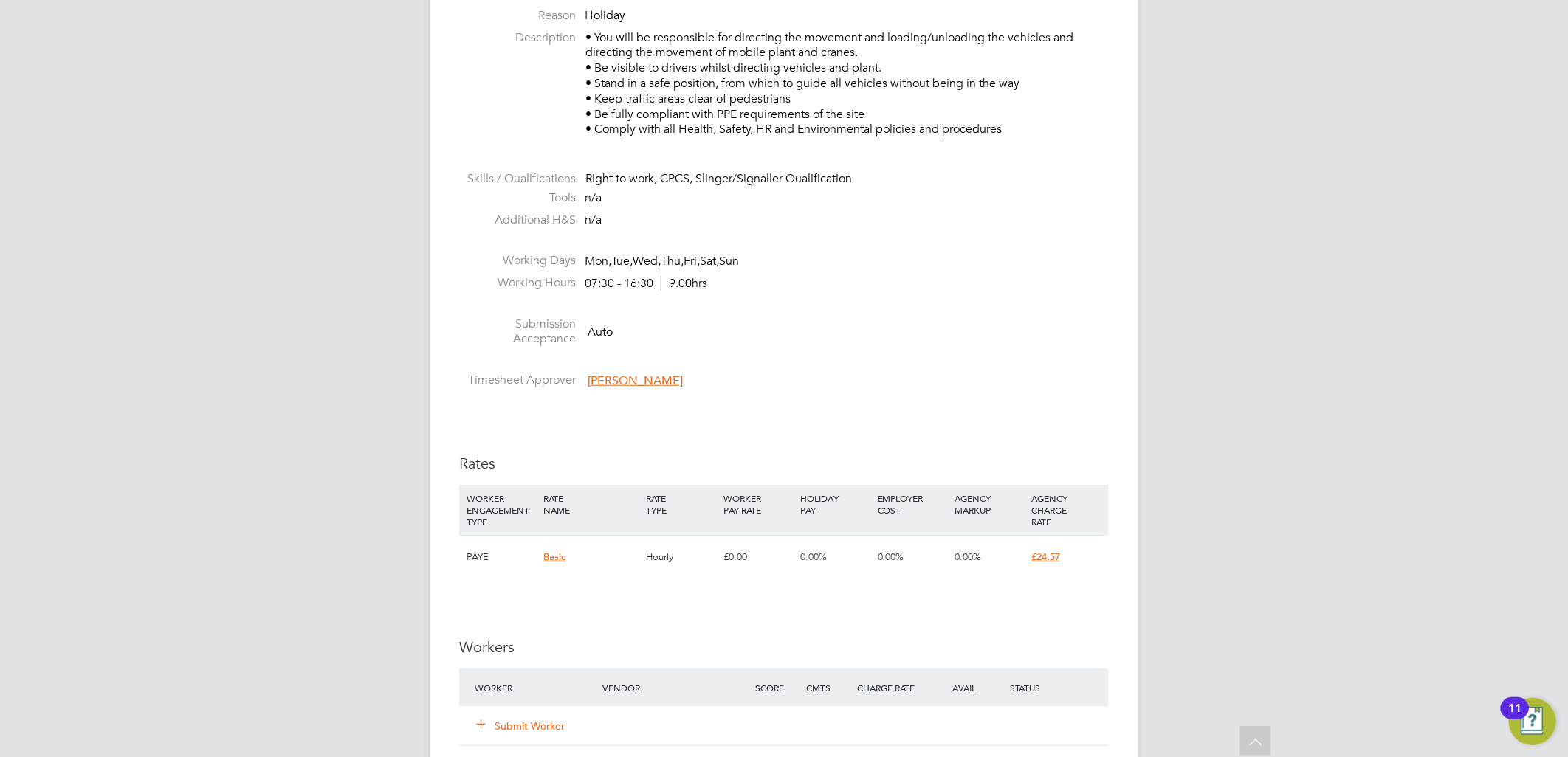
scroll to position [737, 0]
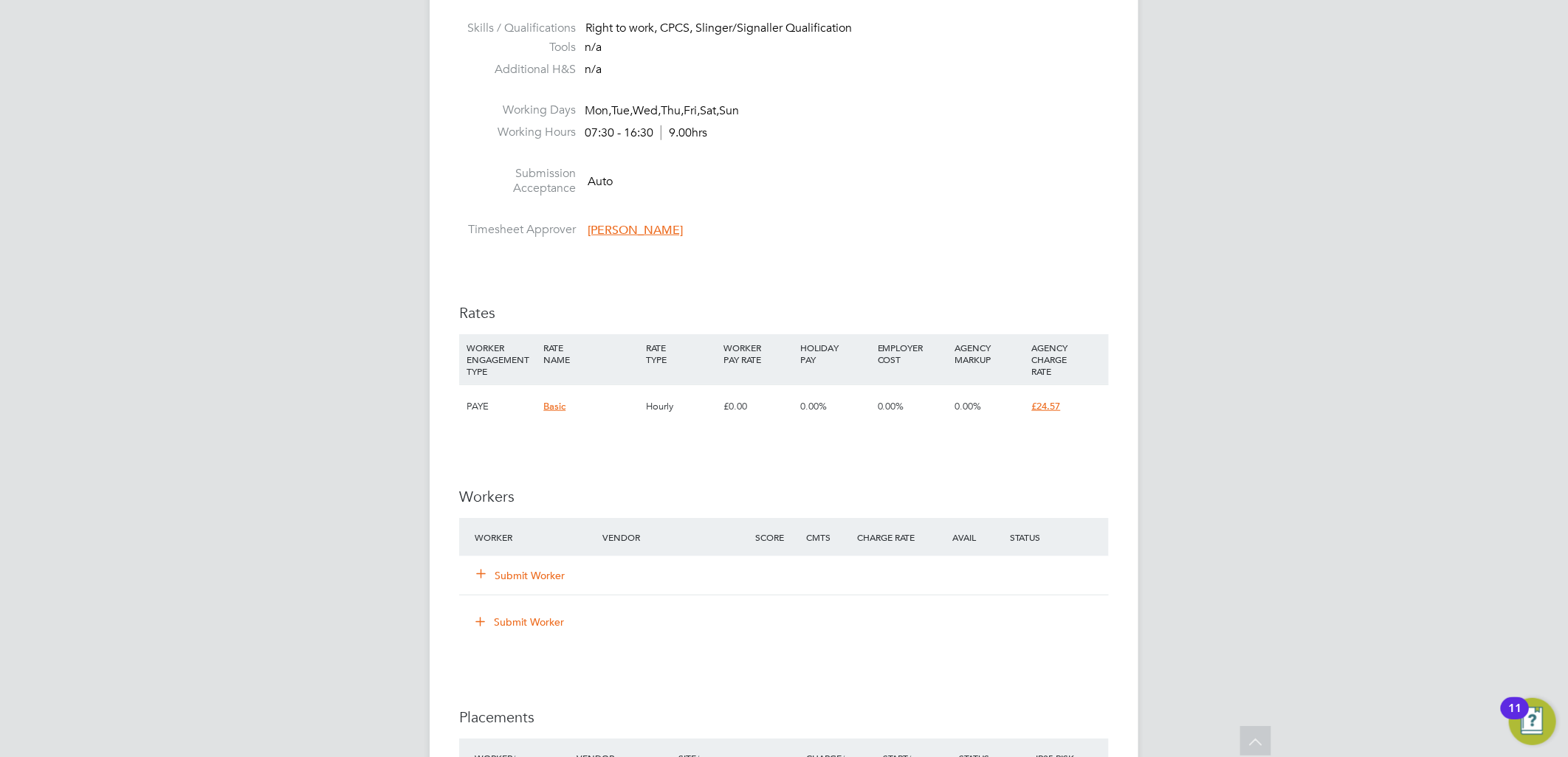
click at [527, 577] on button "Submit Worker" at bounding box center [521, 575] width 88 height 15
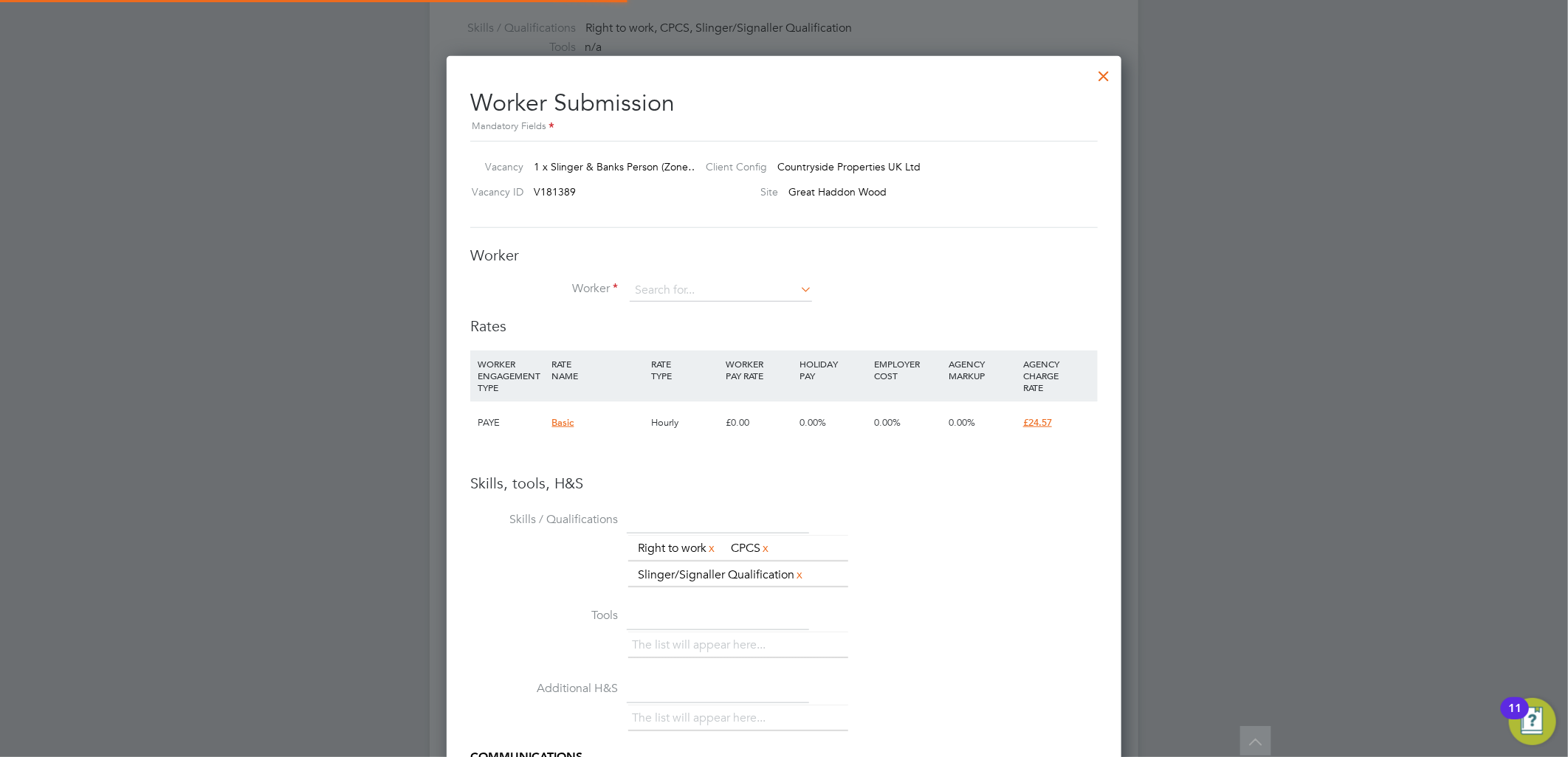
scroll to position [8, 8]
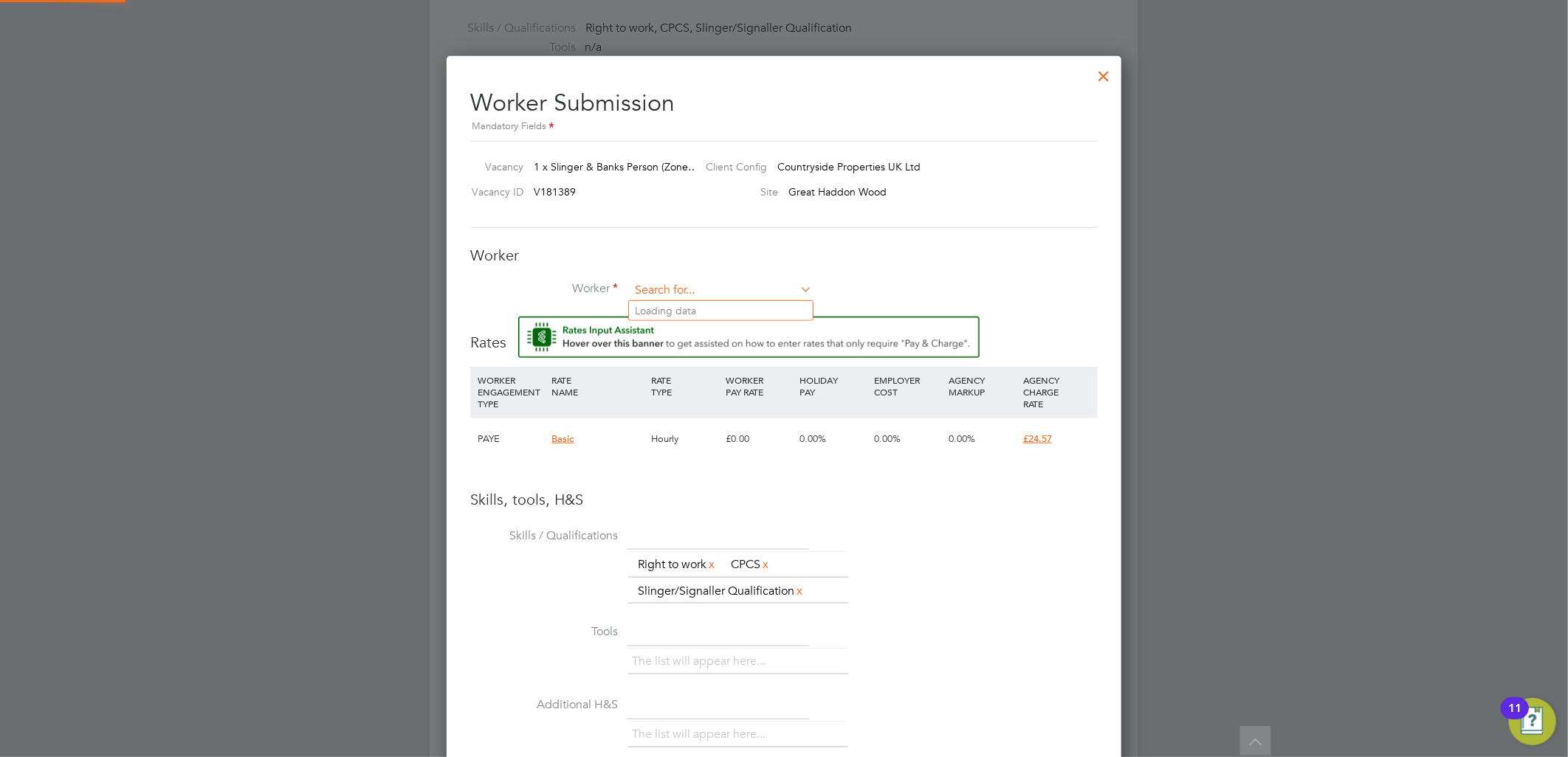
click at [679, 293] on input at bounding box center [720, 290] width 182 height 22
click at [726, 303] on li "Lass ana Coly (V140061)" at bounding box center [720, 311] width 184 height 20
type input "Lassana Coly (V140061)"
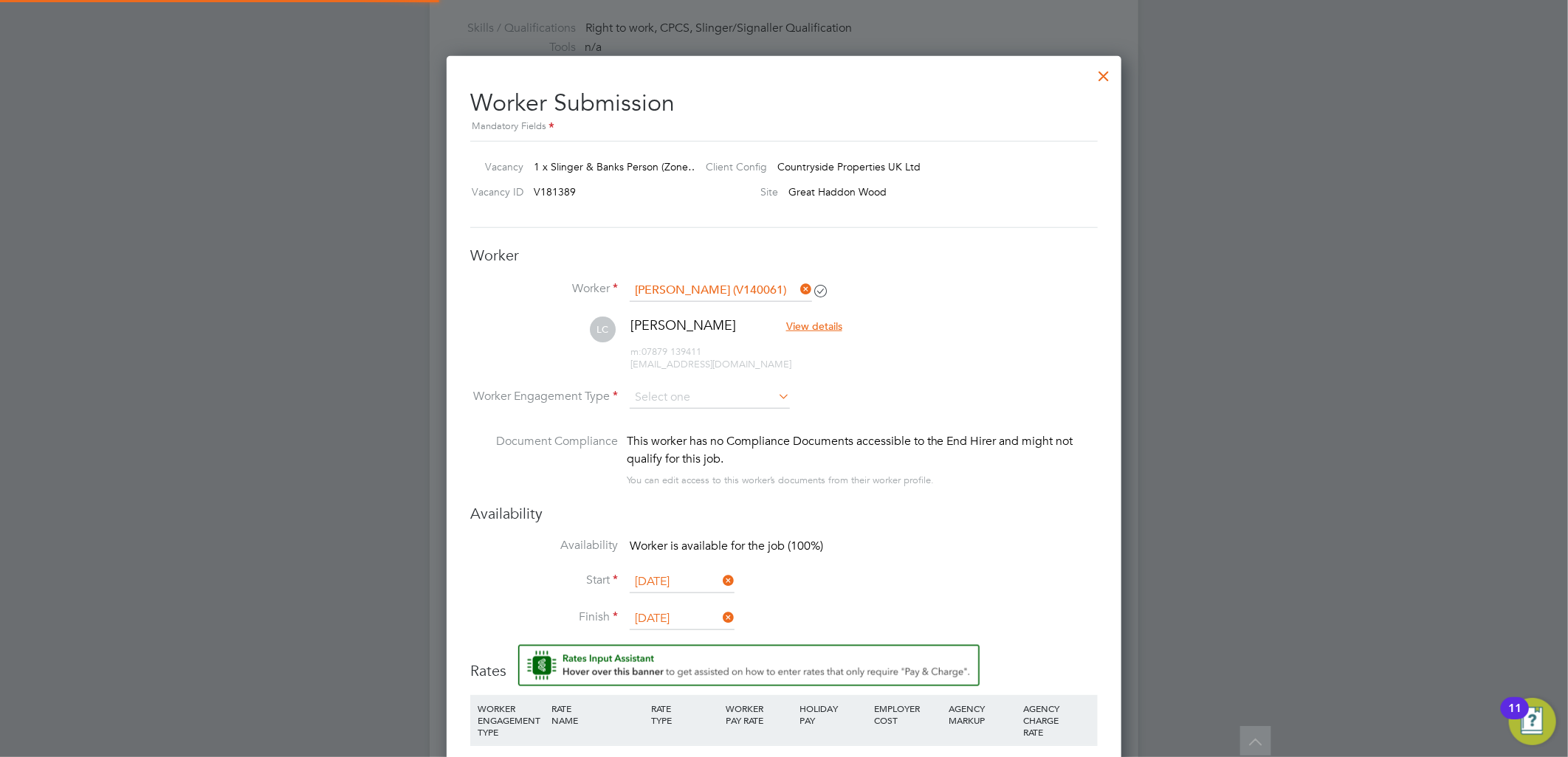
scroll to position [1299, 675]
click at [693, 400] on input at bounding box center [709, 397] width 160 height 22
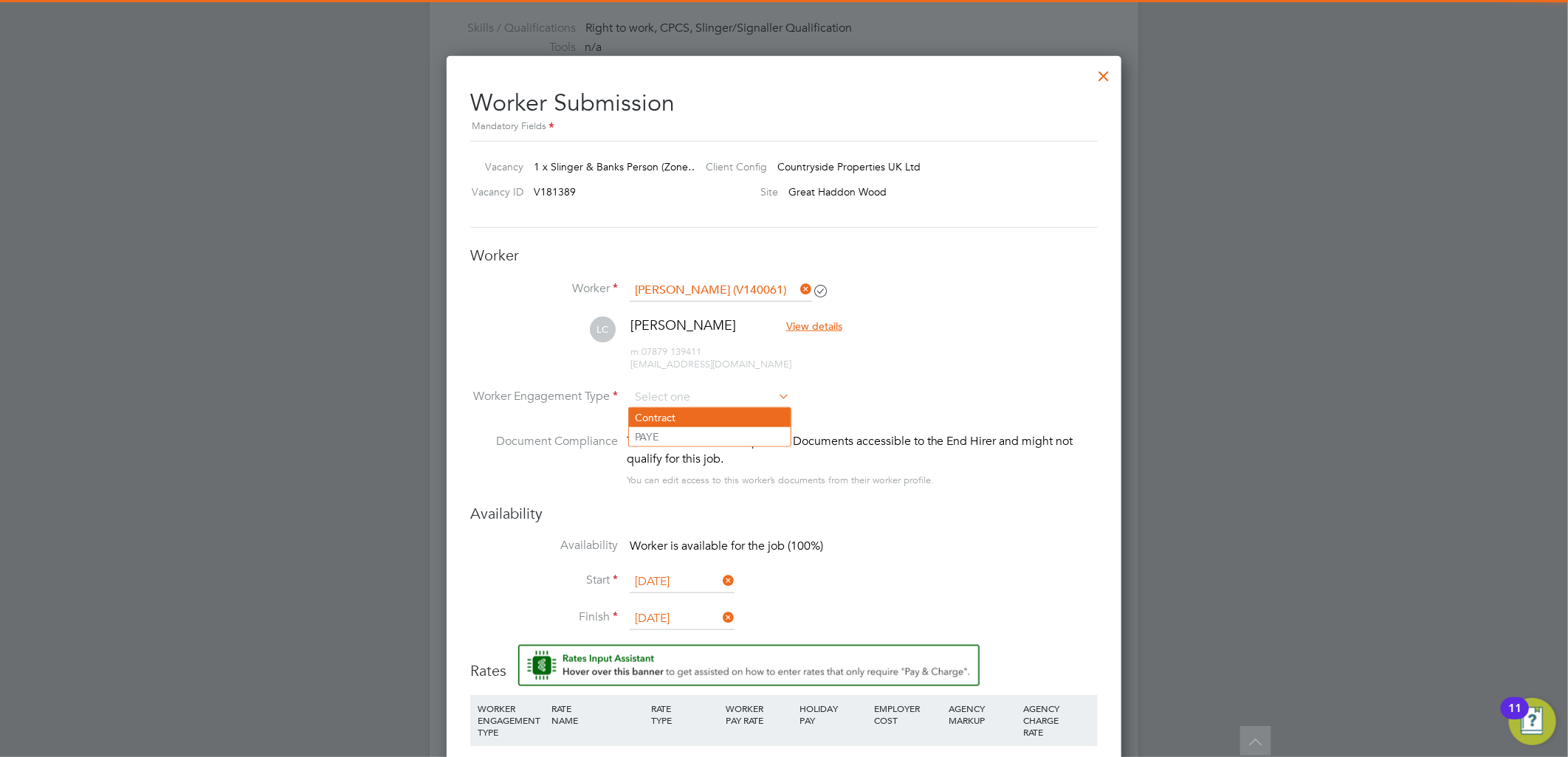
click at [684, 411] on li "Contract" at bounding box center [709, 418] width 162 height 20
type input "Contract"
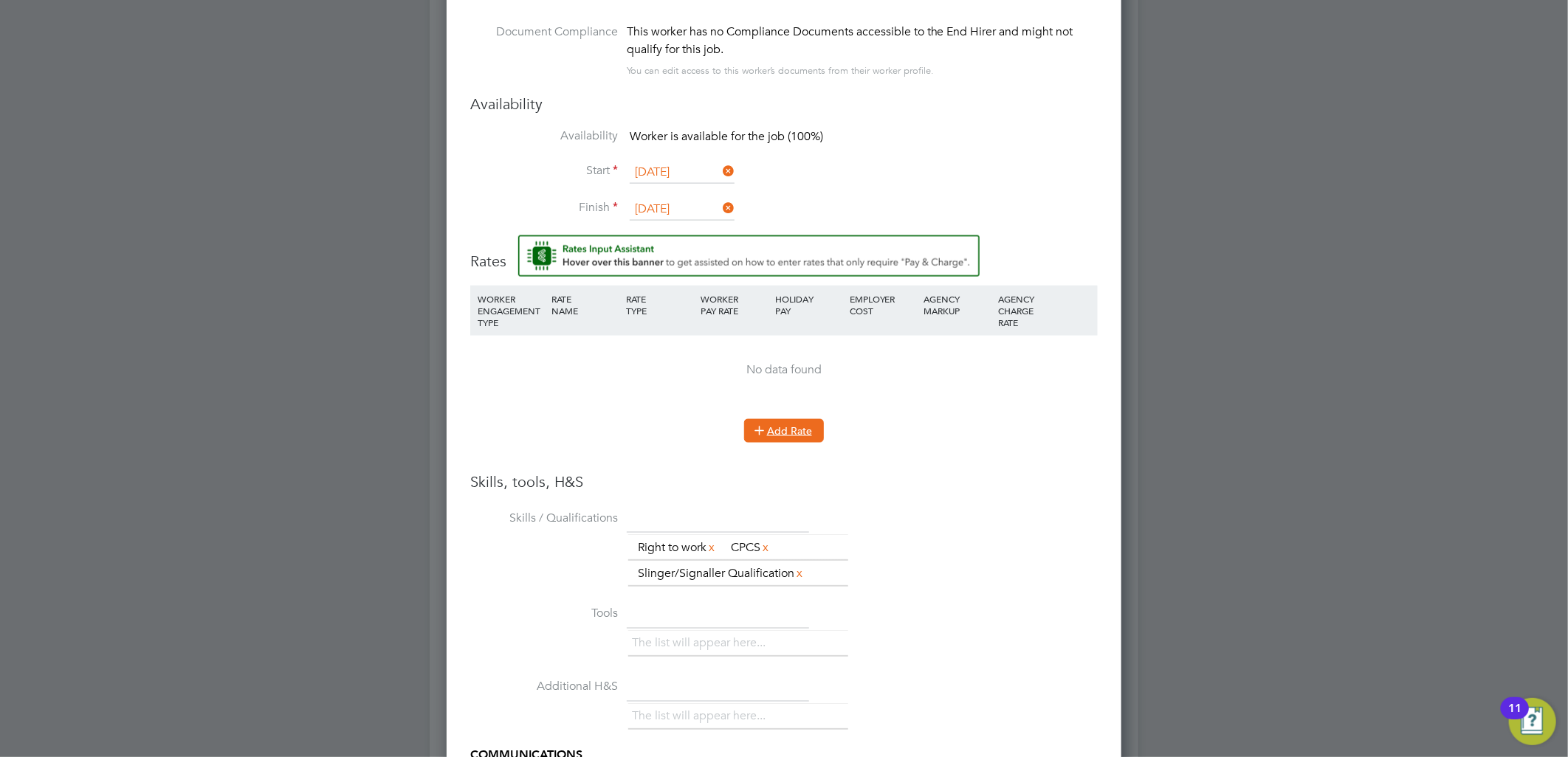
click at [783, 439] on button "Add Rate" at bounding box center [784, 431] width 80 height 23
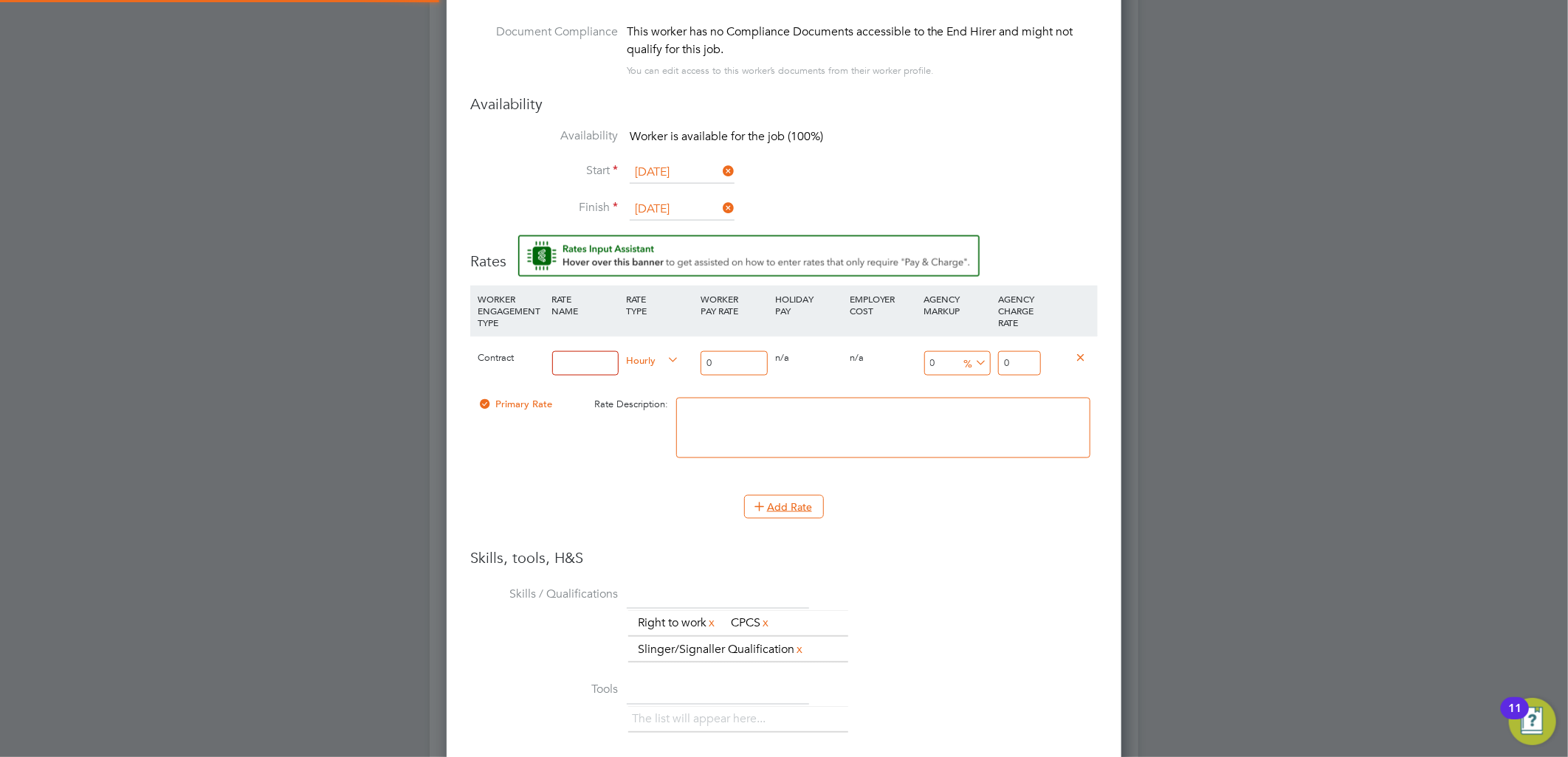
click at [591, 364] on input at bounding box center [586, 363] width 67 height 24
type input "TL"
drag, startPoint x: 787, startPoint y: 349, endPoint x: 578, endPoint y: 349, distance: 209.0
click at [578, 349] on div "Contract TL Hourly 0 0 n/a 0 n/a 0 0 % 0" at bounding box center [783, 363] width 627 height 55
click at [715, 357] on input "0" at bounding box center [734, 363] width 67 height 24
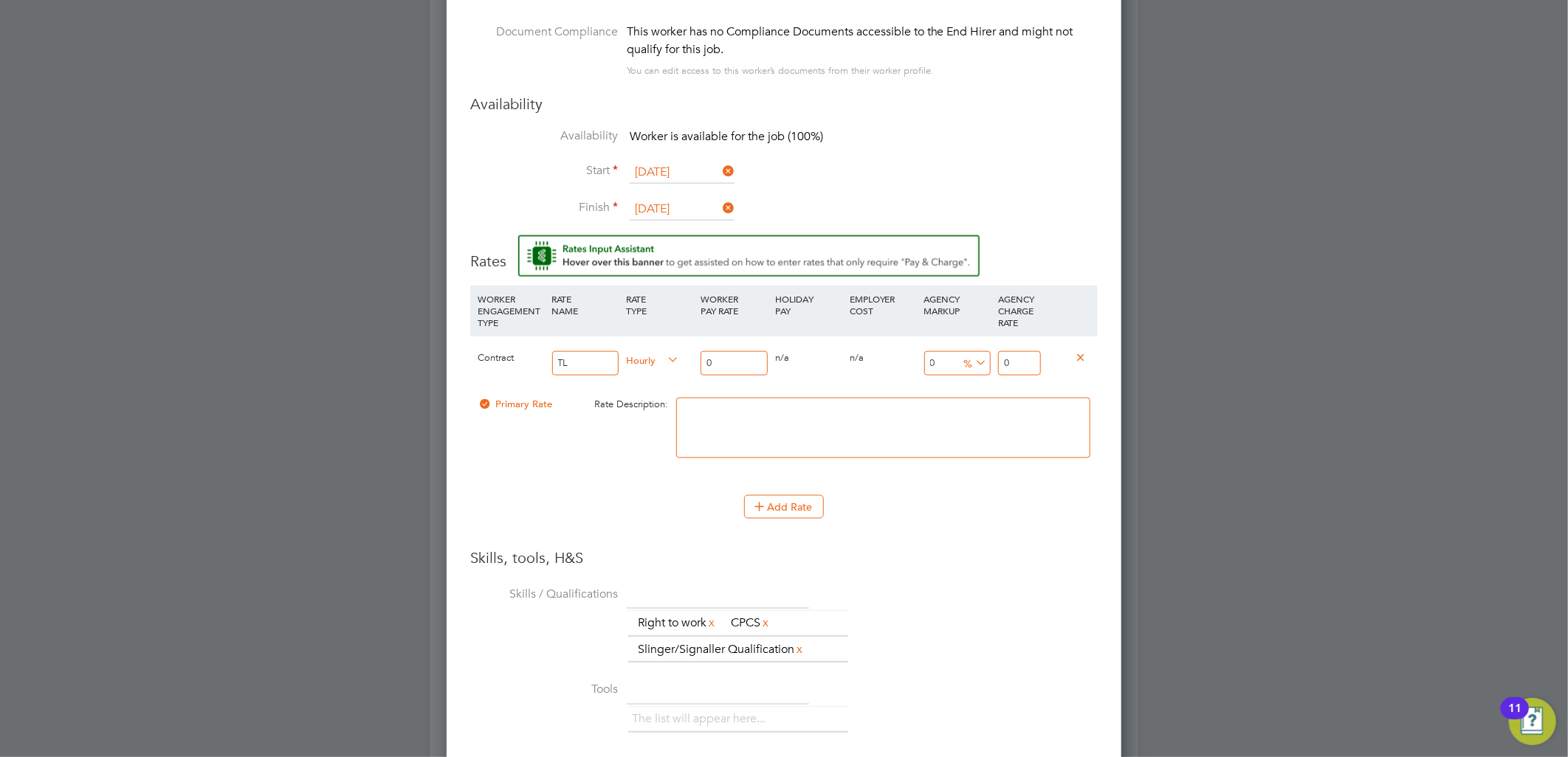
drag, startPoint x: 723, startPoint y: 357, endPoint x: 690, endPoint y: 355, distance: 33.1
click at [691, 356] on div "Contract TL Hourly 0 0 n/a 0 n/a 0 0 % 0" at bounding box center [783, 363] width 627 height 55
type input "1"
type input "16"
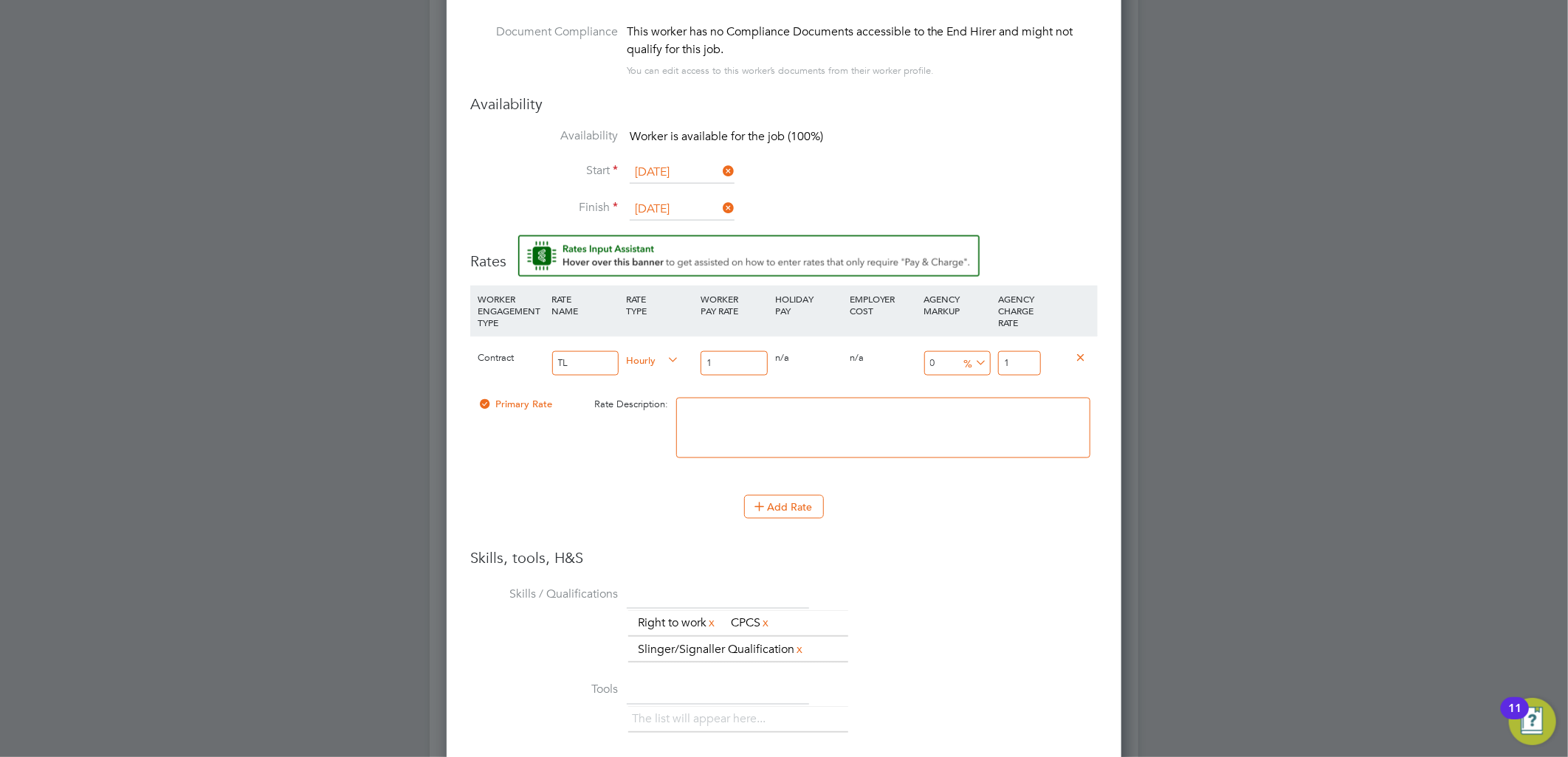
type input "16"
type input "16.5"
type input "16.50"
drag, startPoint x: 1031, startPoint y: 362, endPoint x: 978, endPoint y: 360, distance: 53.0
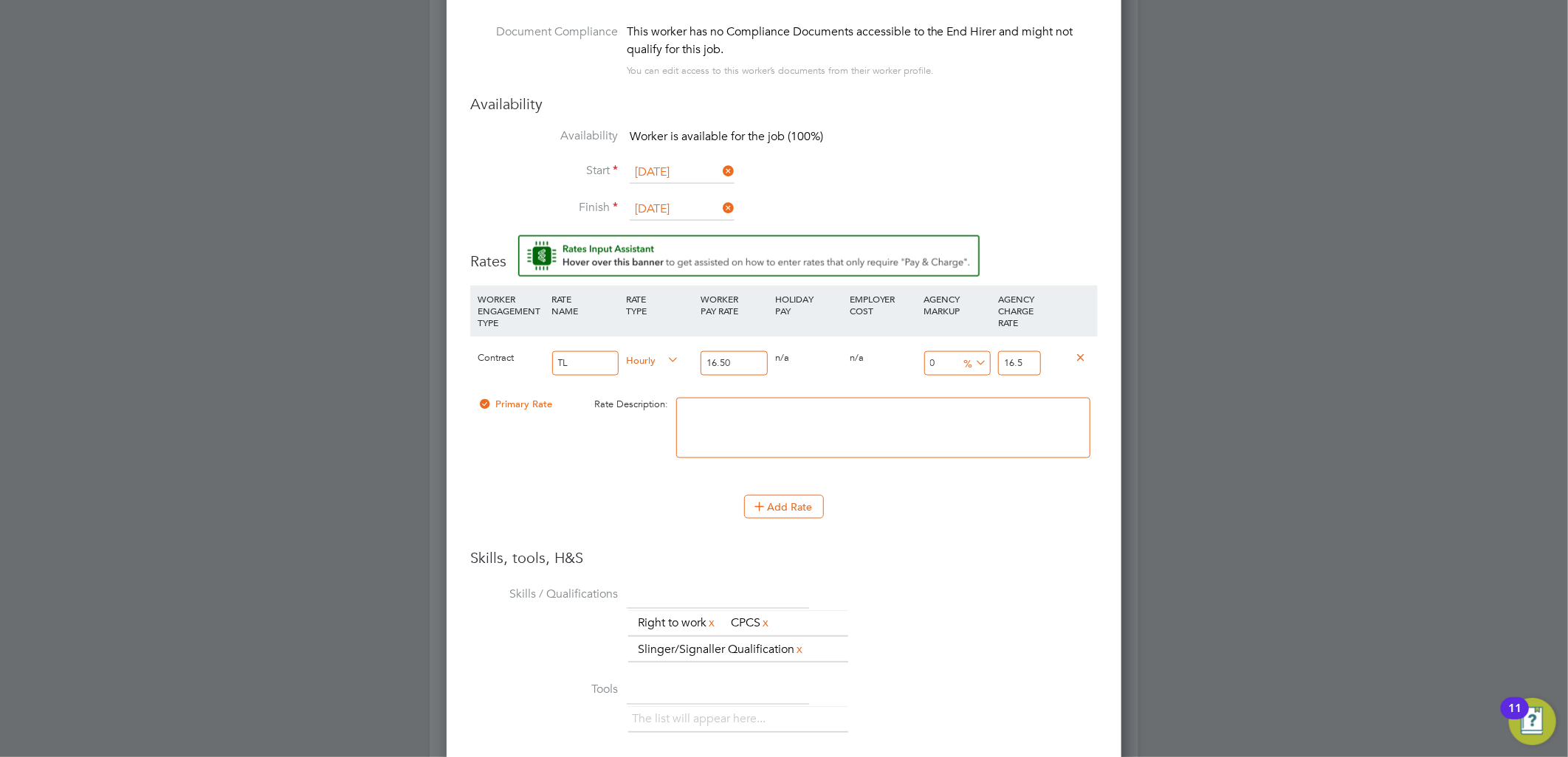
click at [978, 360] on div "Contract TL Hourly 16.50 0 n/a 0 n/a 0 0 % 16.5" at bounding box center [783, 363] width 627 height 55
type input "-93.93939393939394"
type input "1"
type input "9.090909090909092"
type input "18"
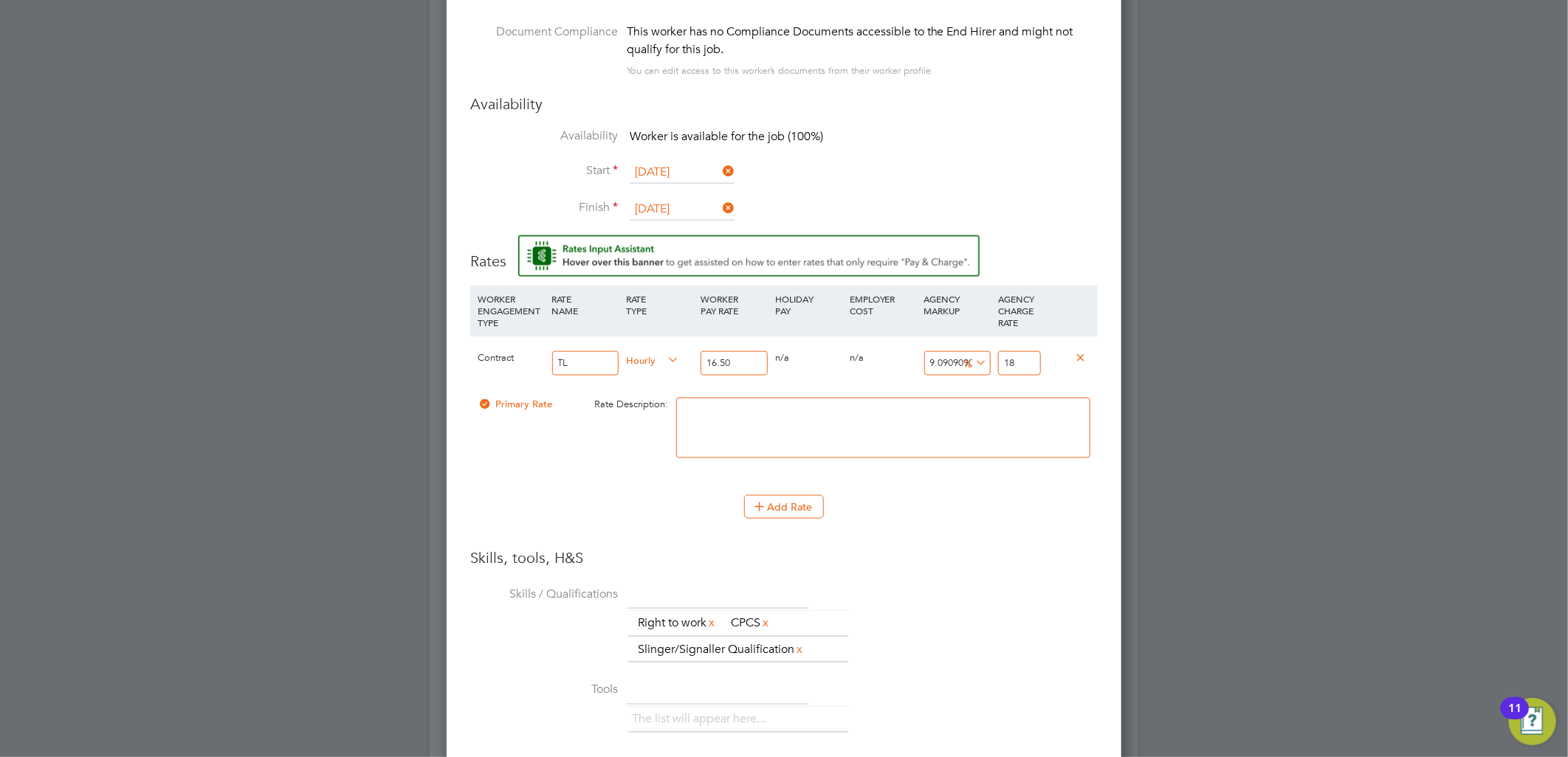
type input "10.909090909090908"
type input "18.3"
type input "10.969696969696969"
type input "18.31"
click at [993, 540] on li "WORKER ENGAGEMENT TYPE RATE NAME RATE TYPE WORKER PAY RATE HOLIDAY PAY EMPLOYER…" at bounding box center [783, 417] width 627 height 262
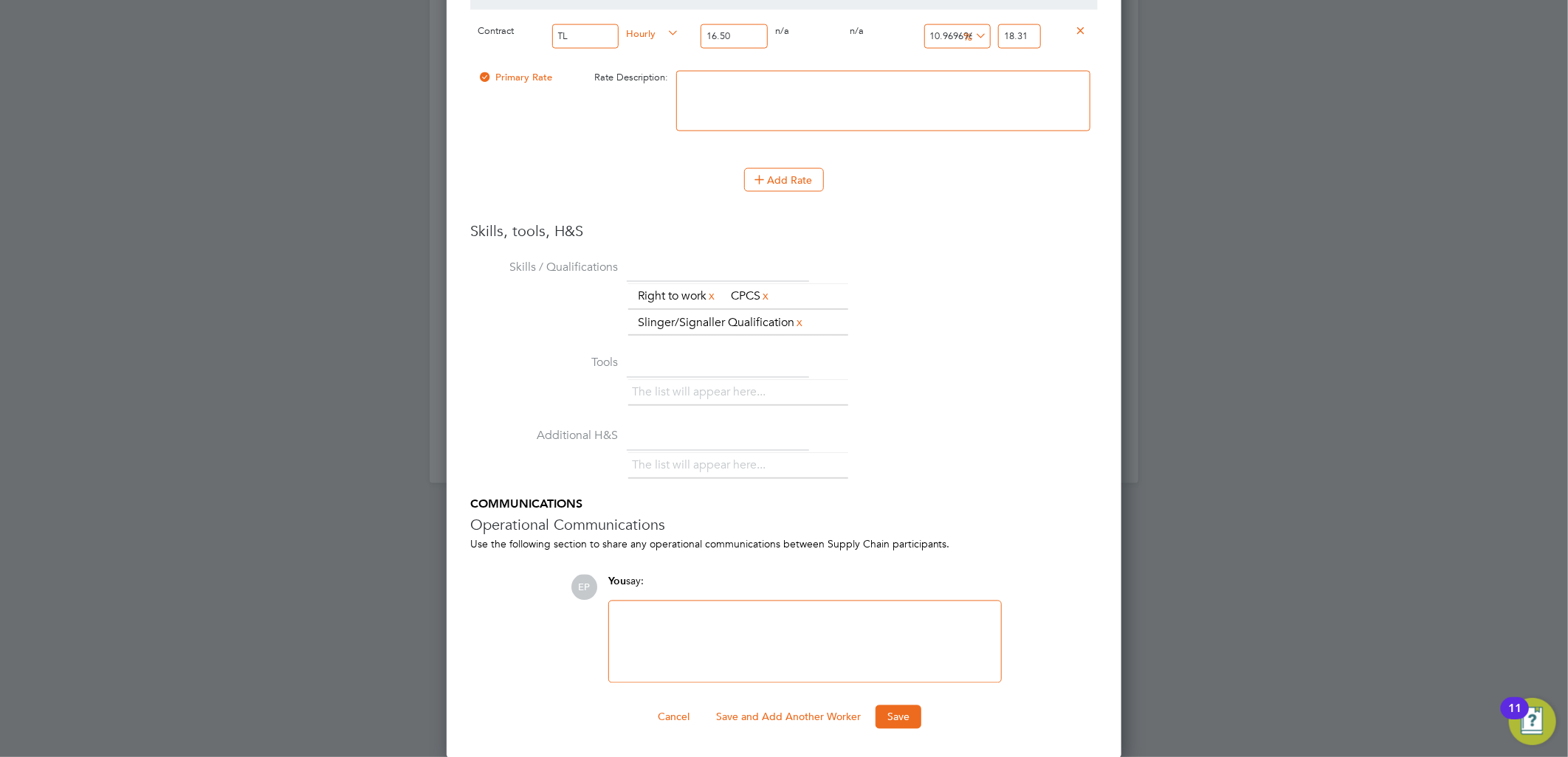
click at [903, 727] on div "Worker Submission Mandatory Fields Vacancy 1 x Slinger & Banks Person (Zone… Cl…" at bounding box center [784, 39] width 675 height 1438
click at [901, 716] on button "Save" at bounding box center [898, 717] width 46 height 23
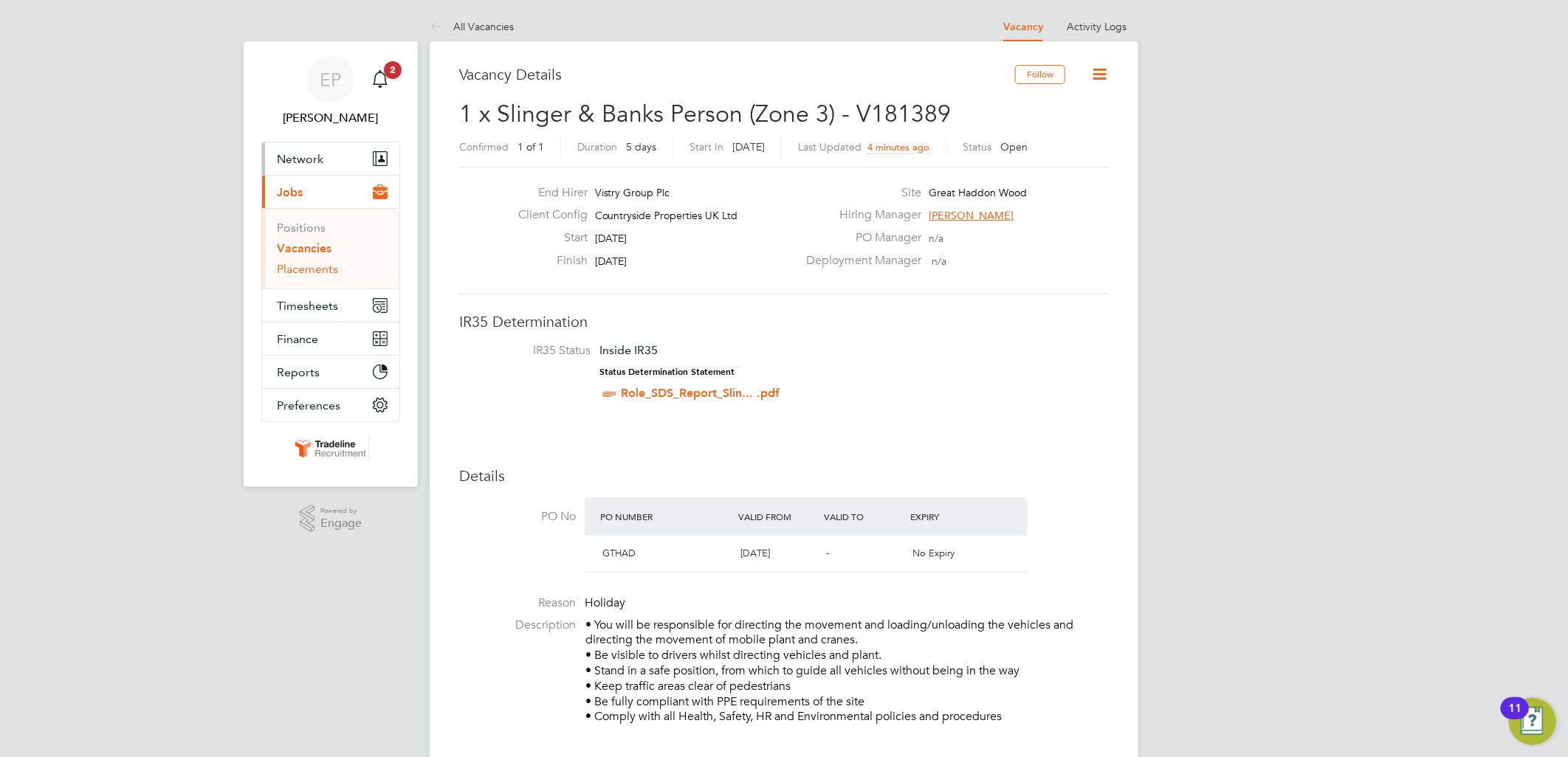
drag, startPoint x: 315, startPoint y: 266, endPoint x: 372, endPoint y: 161, distance: 119.5
click at [315, 266] on link "Placements" at bounding box center [307, 269] width 61 height 14
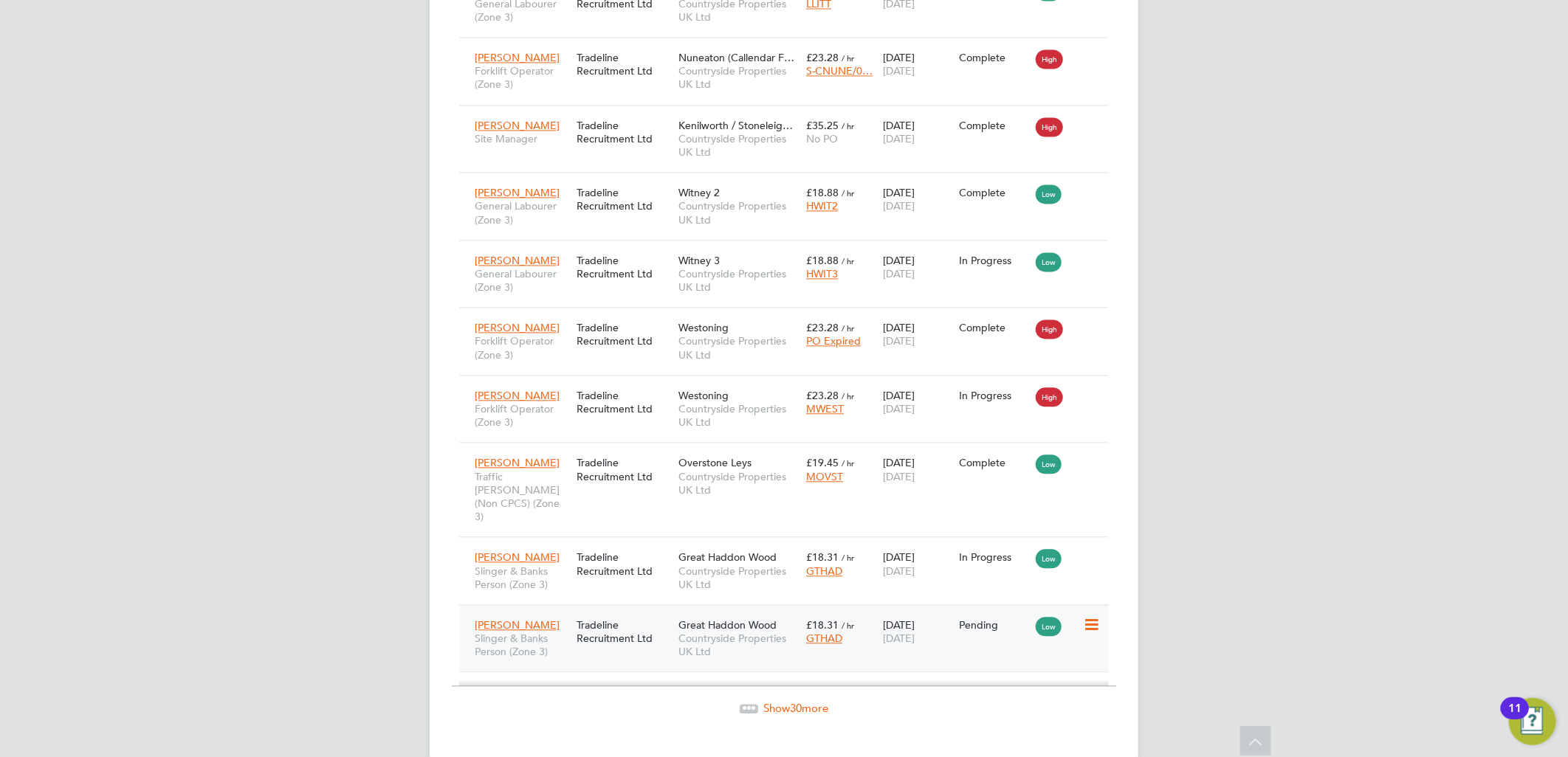
click at [1089, 616] on icon at bounding box center [1090, 624] width 15 height 18
click at [969, 688] on li "Start" at bounding box center [1024, 690] width 151 height 20
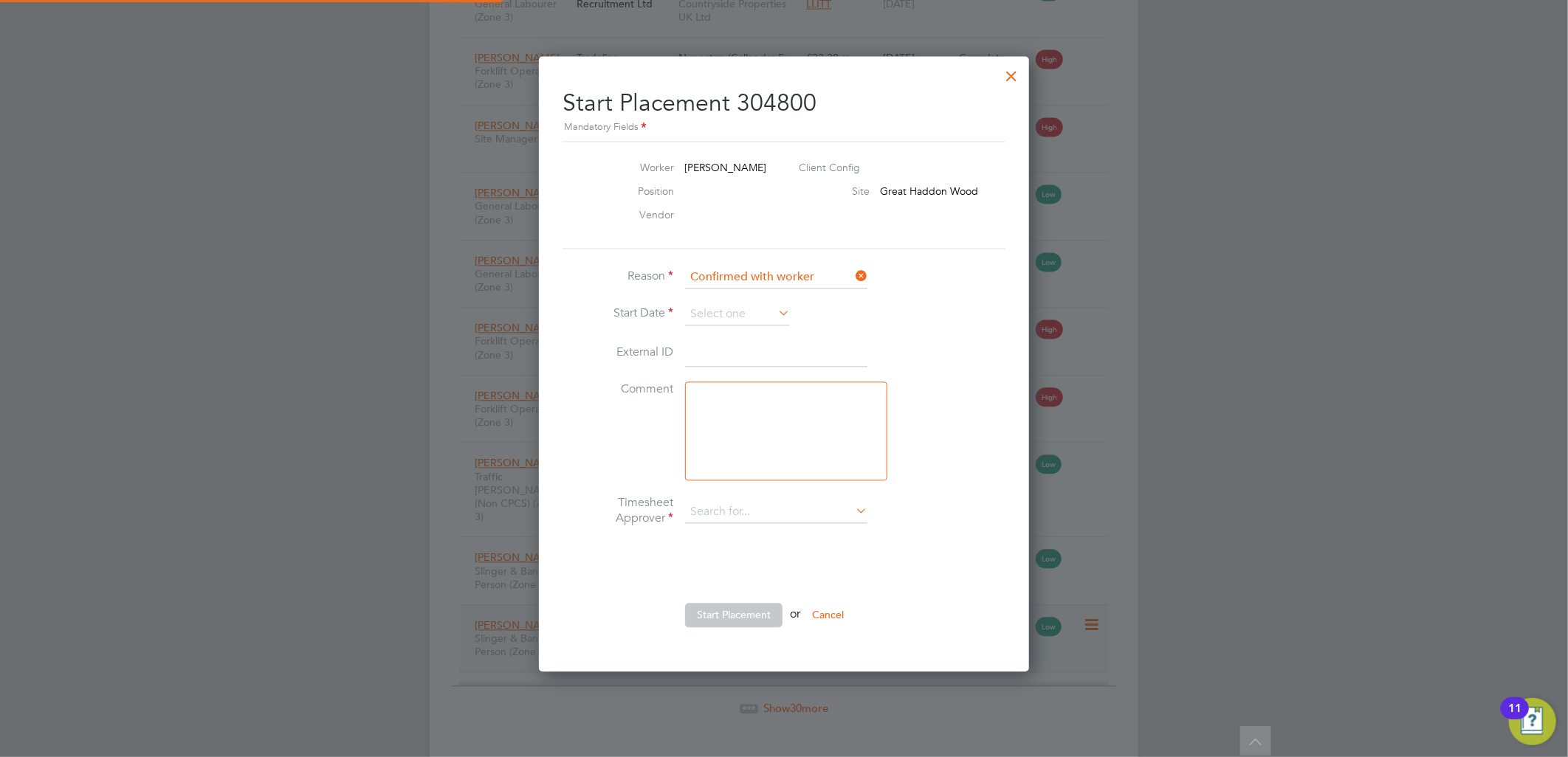
type input "Andy Pearce"
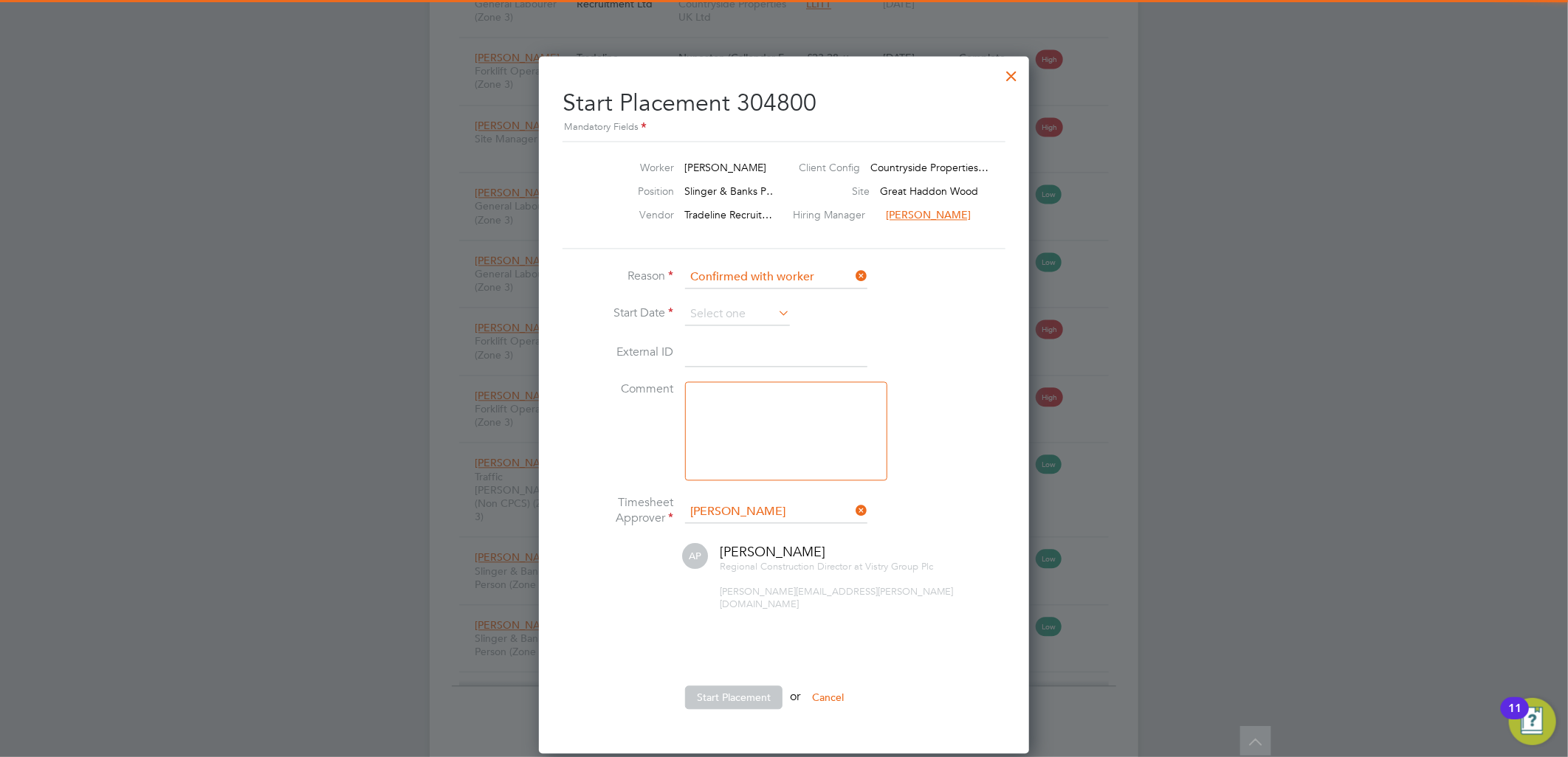
click at [742, 299] on li "Reason Confirmed with worker" at bounding box center [783, 284] width 443 height 37
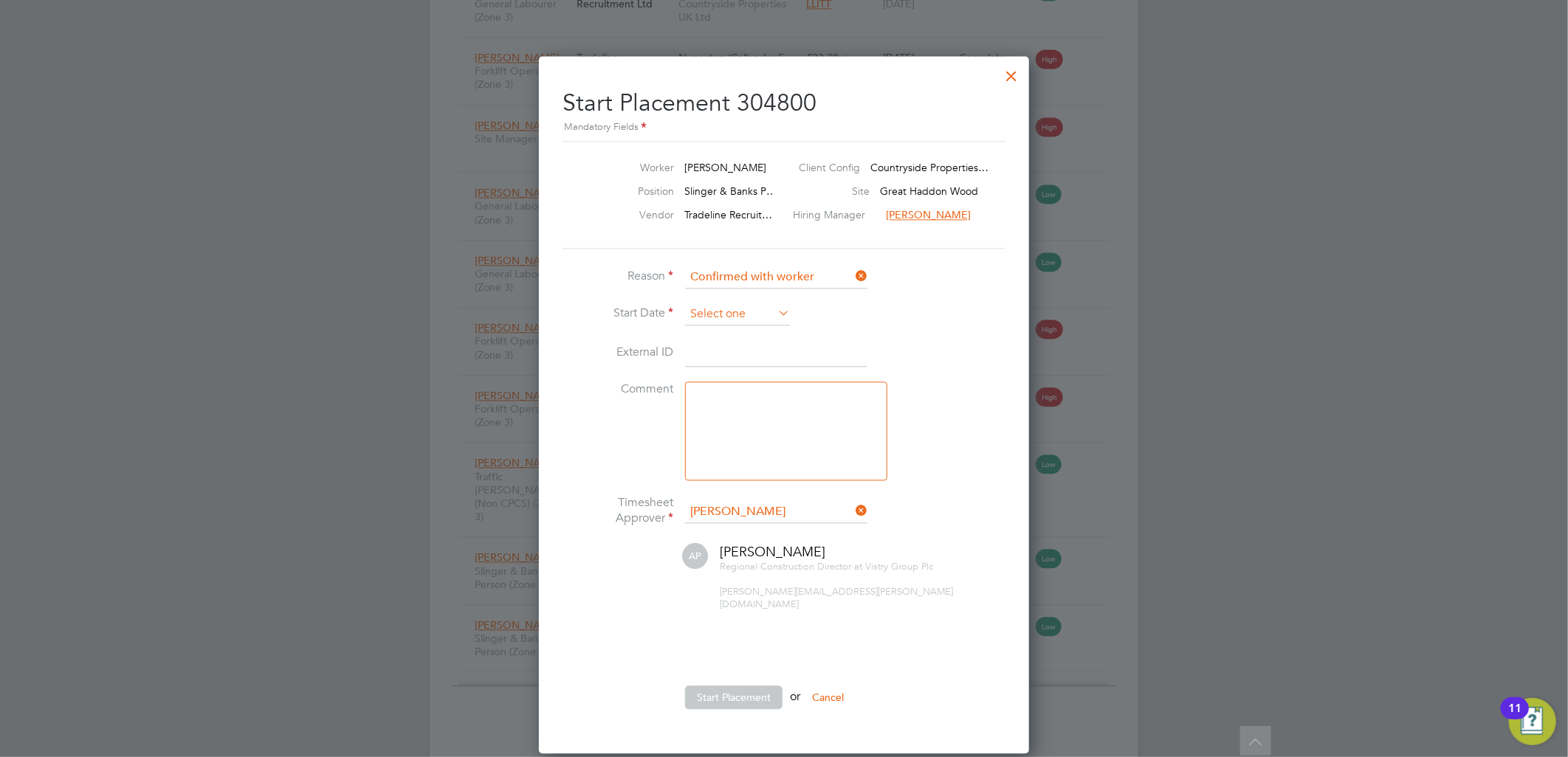
click at [741, 303] on input at bounding box center [737, 314] width 105 height 22
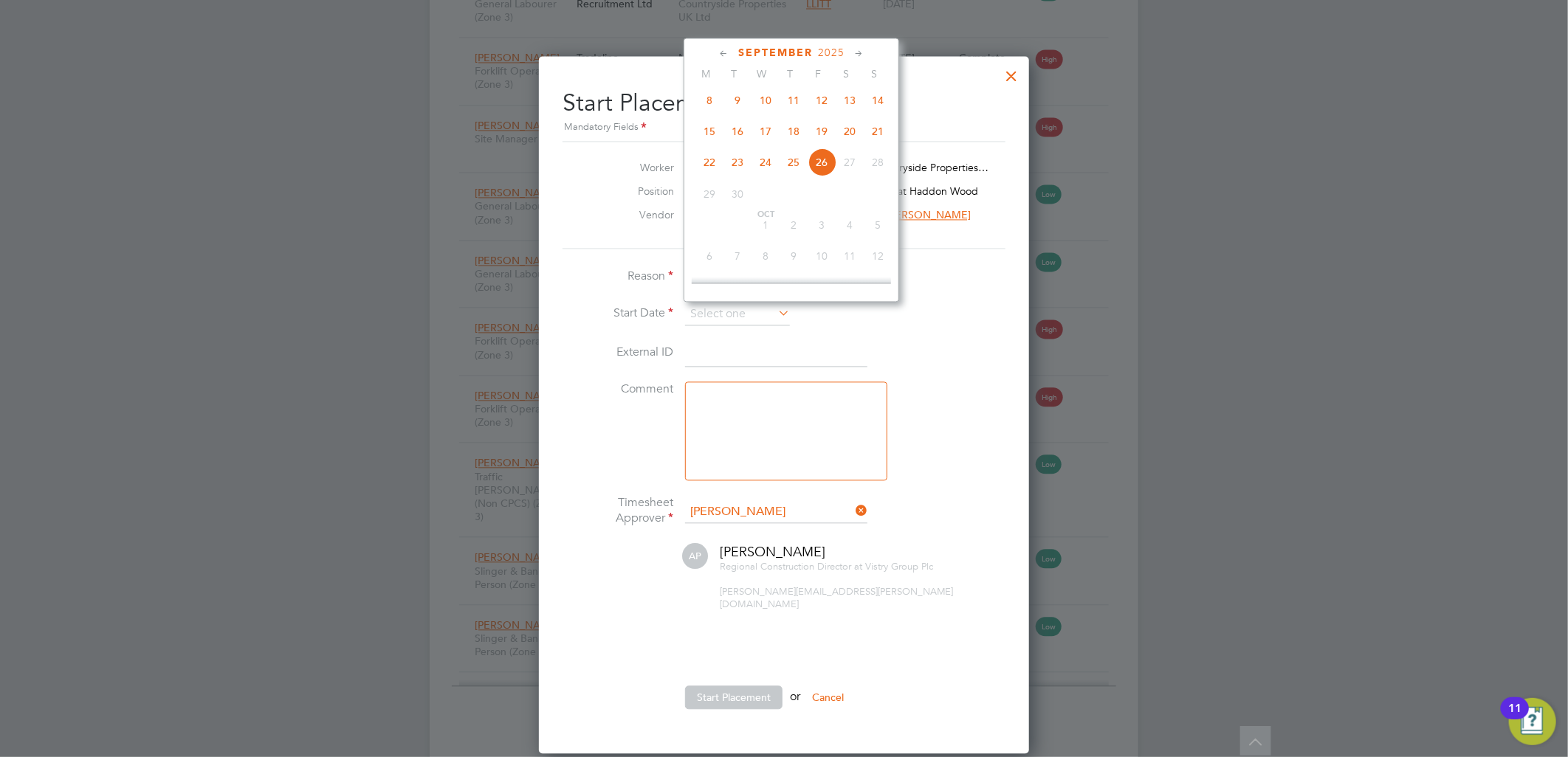
click at [699, 168] on span "22" at bounding box center [709, 162] width 28 height 28
type input "22 Sep 2025"
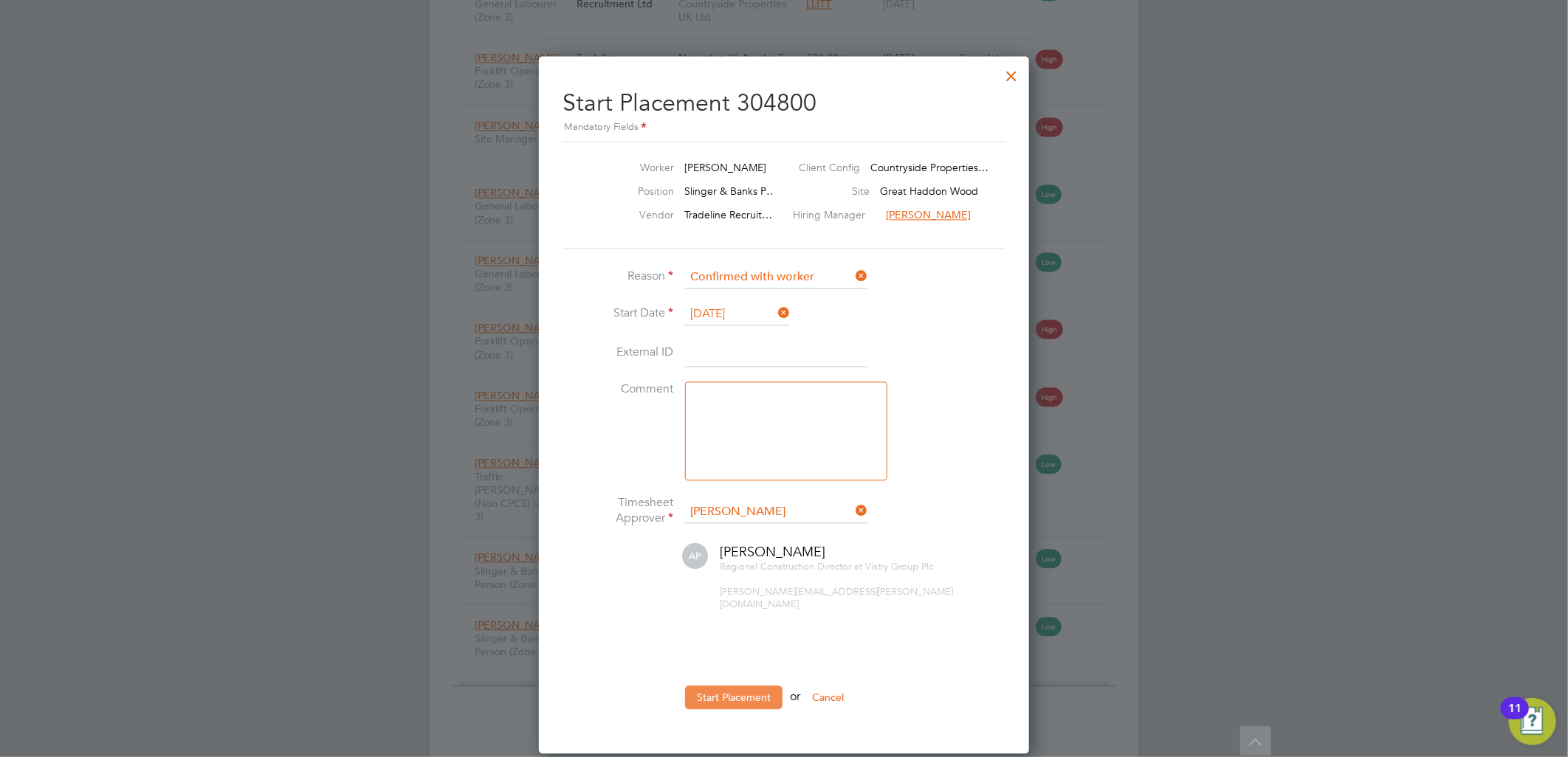
click at [707, 685] on button "Start Placement" at bounding box center [733, 697] width 98 height 23
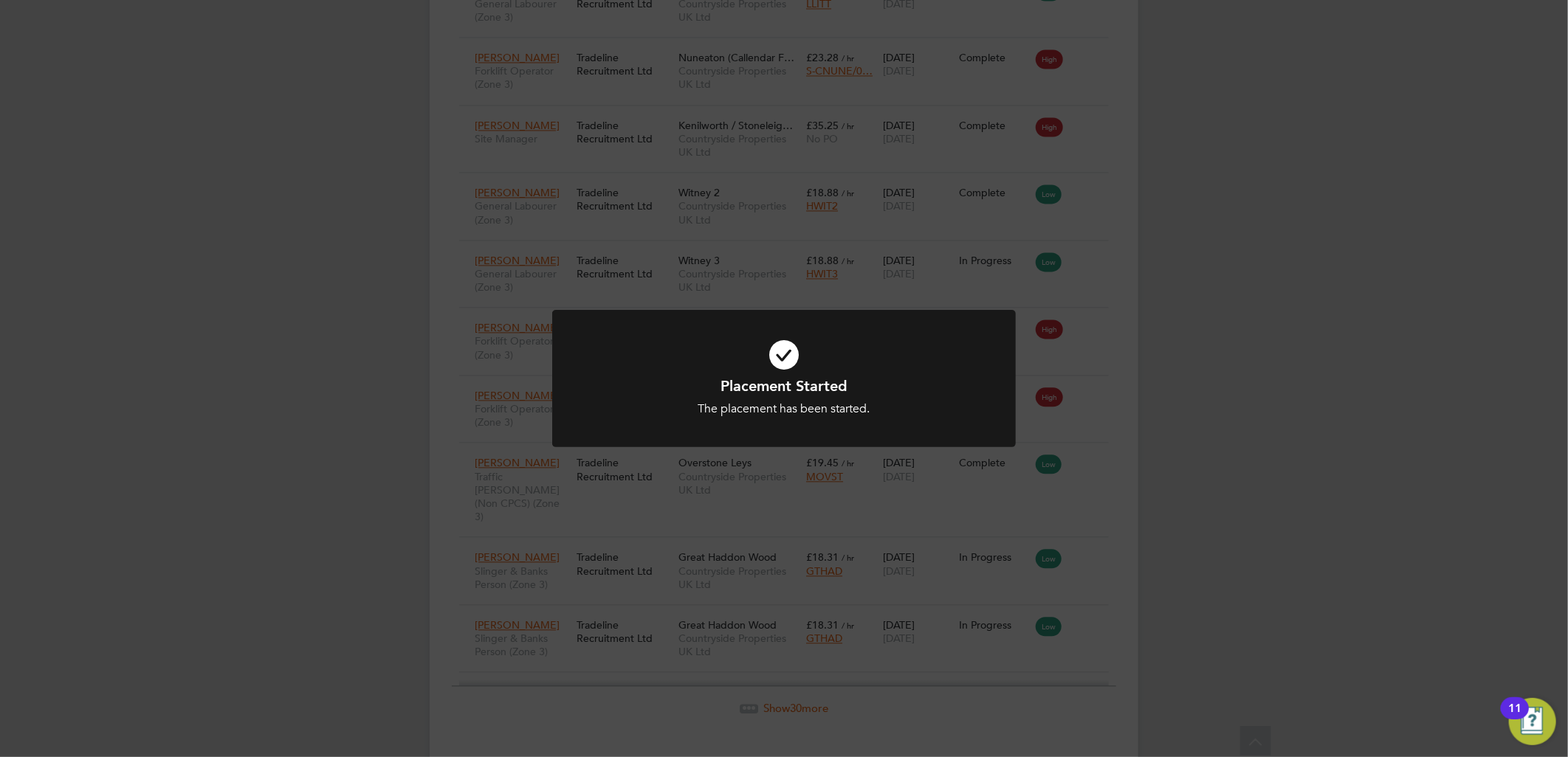
click at [867, 408] on div "The placement has been started." at bounding box center [784, 409] width 384 height 16
